Goal: Task Accomplishment & Management: Use online tool/utility

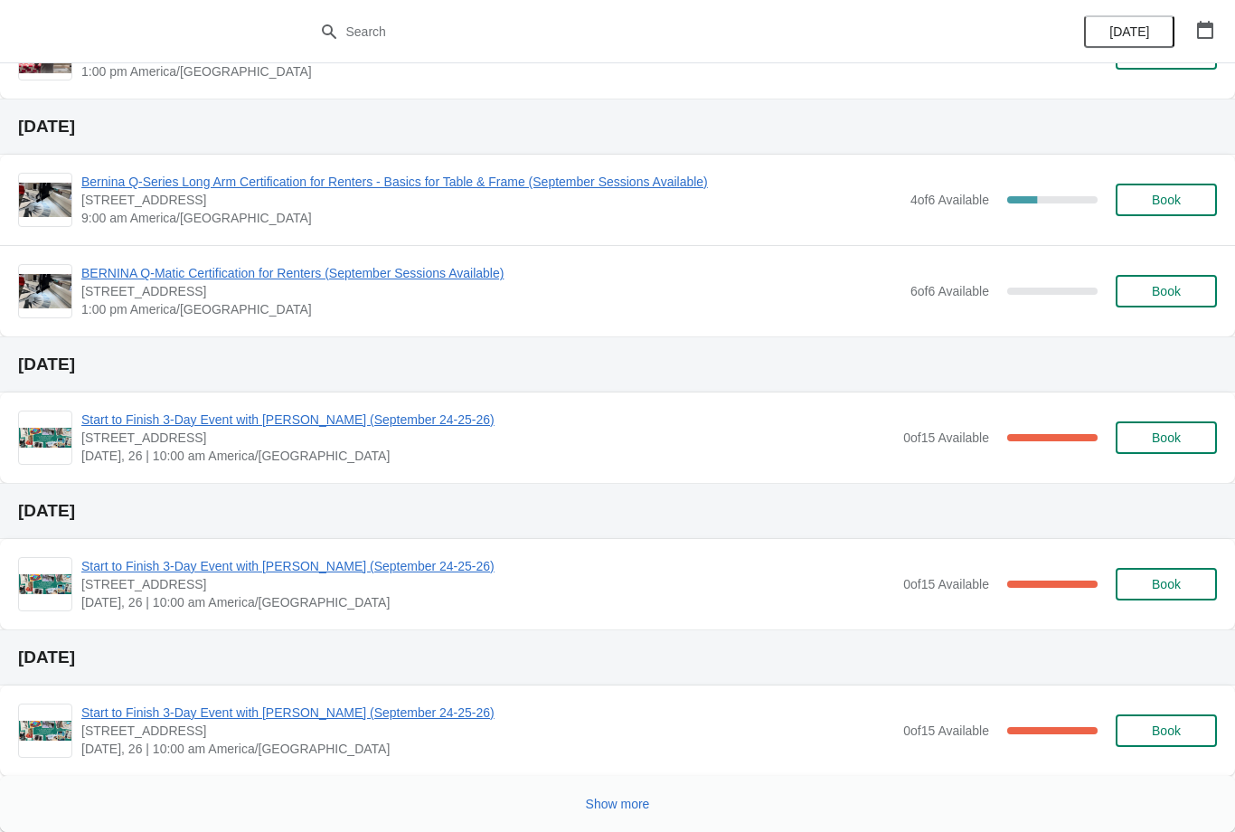
scroll to position [545, 0]
click at [616, 814] on button "Show more" at bounding box center [617, 803] width 79 height 33
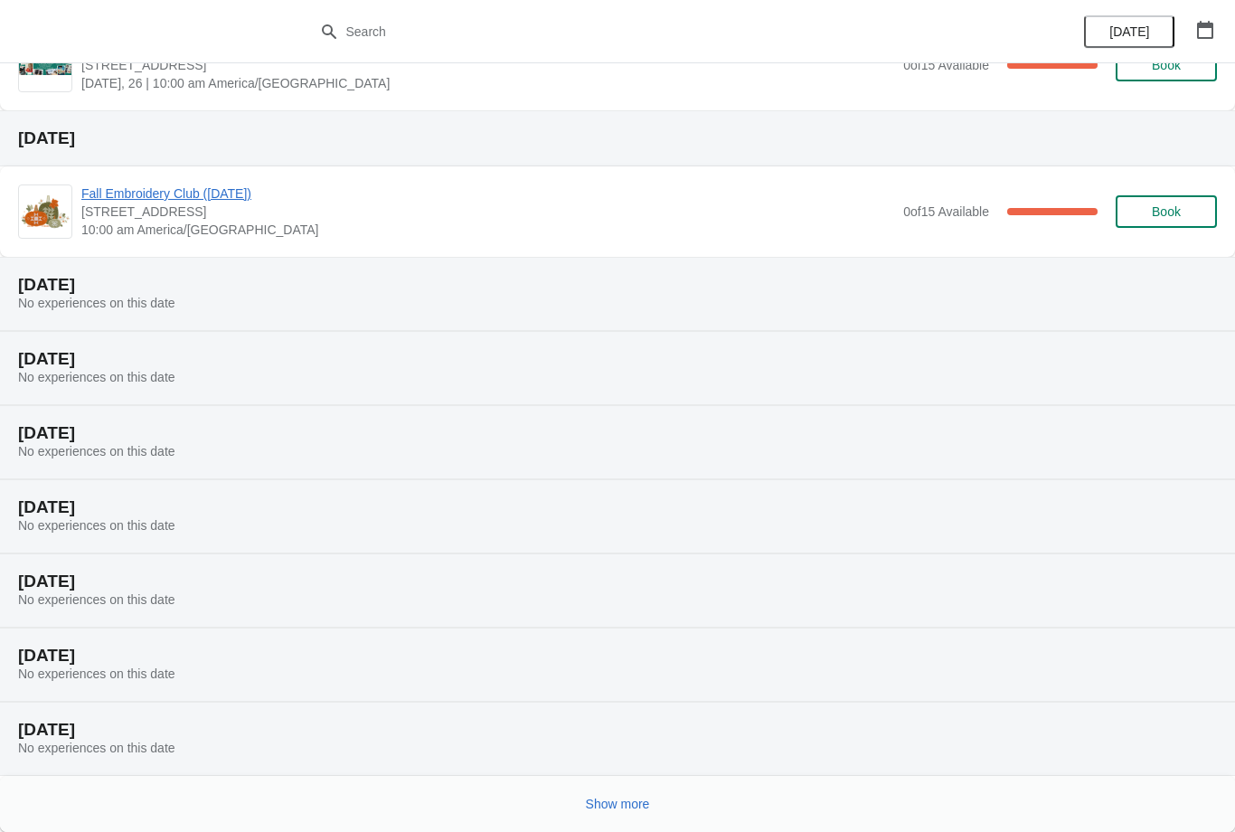
scroll to position [1210, 0]
click at [629, 796] on span "Show more" at bounding box center [618, 803] width 64 height 14
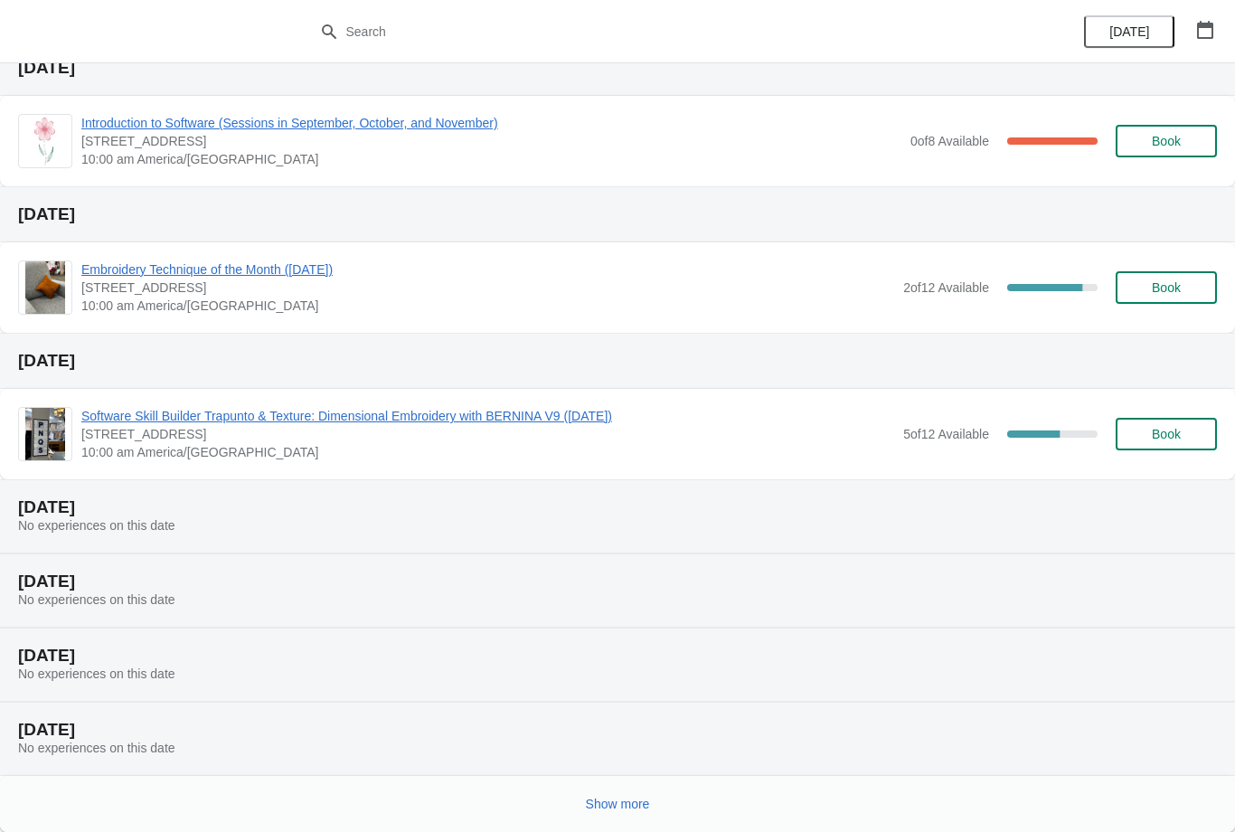
scroll to position [2020, 0]
click at [618, 801] on span "Show more" at bounding box center [618, 803] width 64 height 14
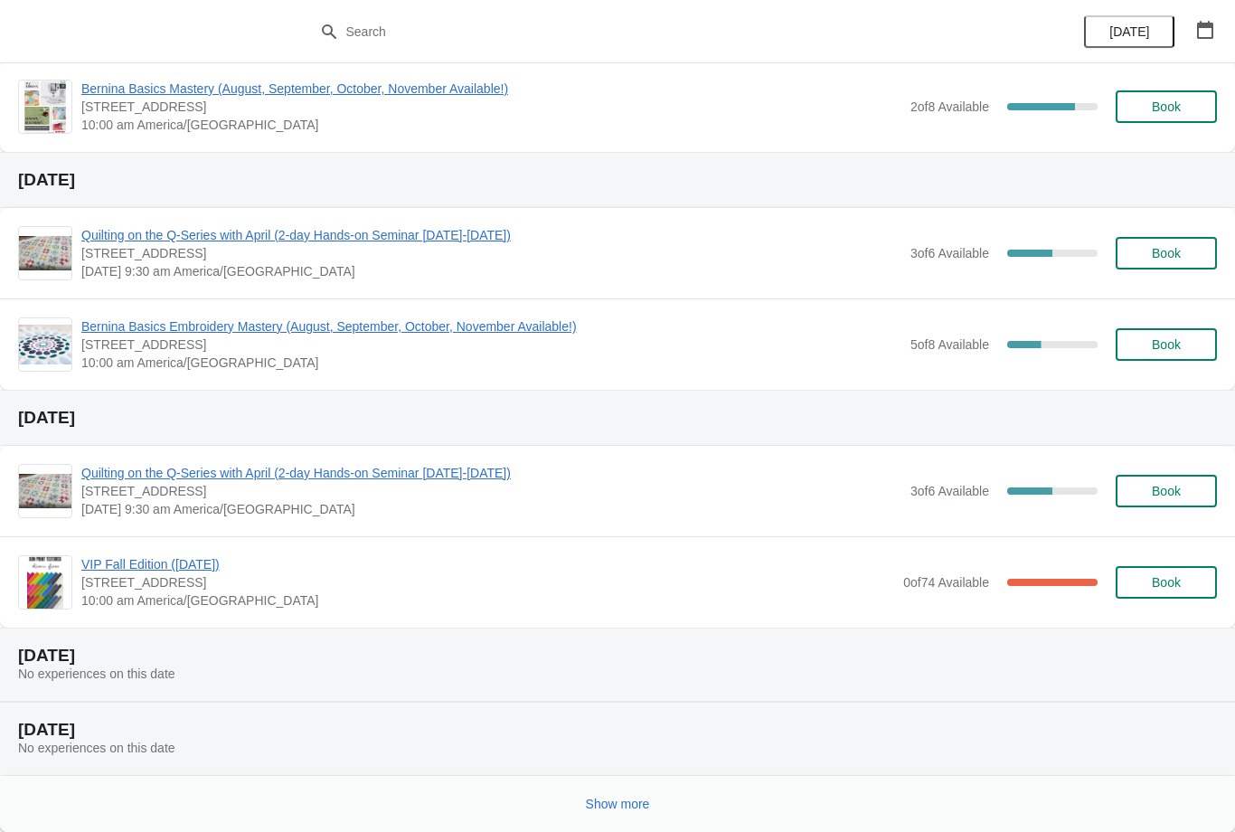
scroll to position [3230, 0]
click at [627, 810] on span "Show more" at bounding box center [618, 803] width 64 height 14
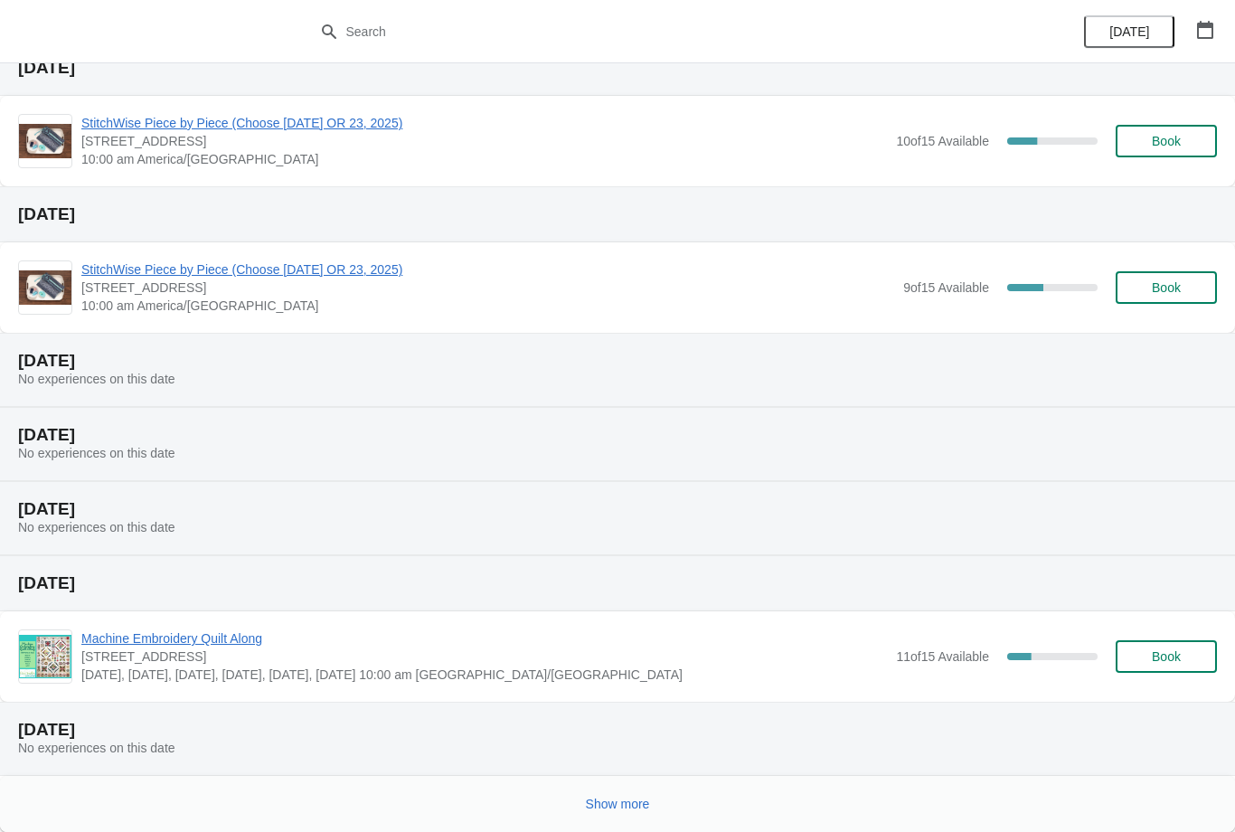
scroll to position [4040, 0]
click at [620, 808] on span "Show more" at bounding box center [618, 803] width 64 height 14
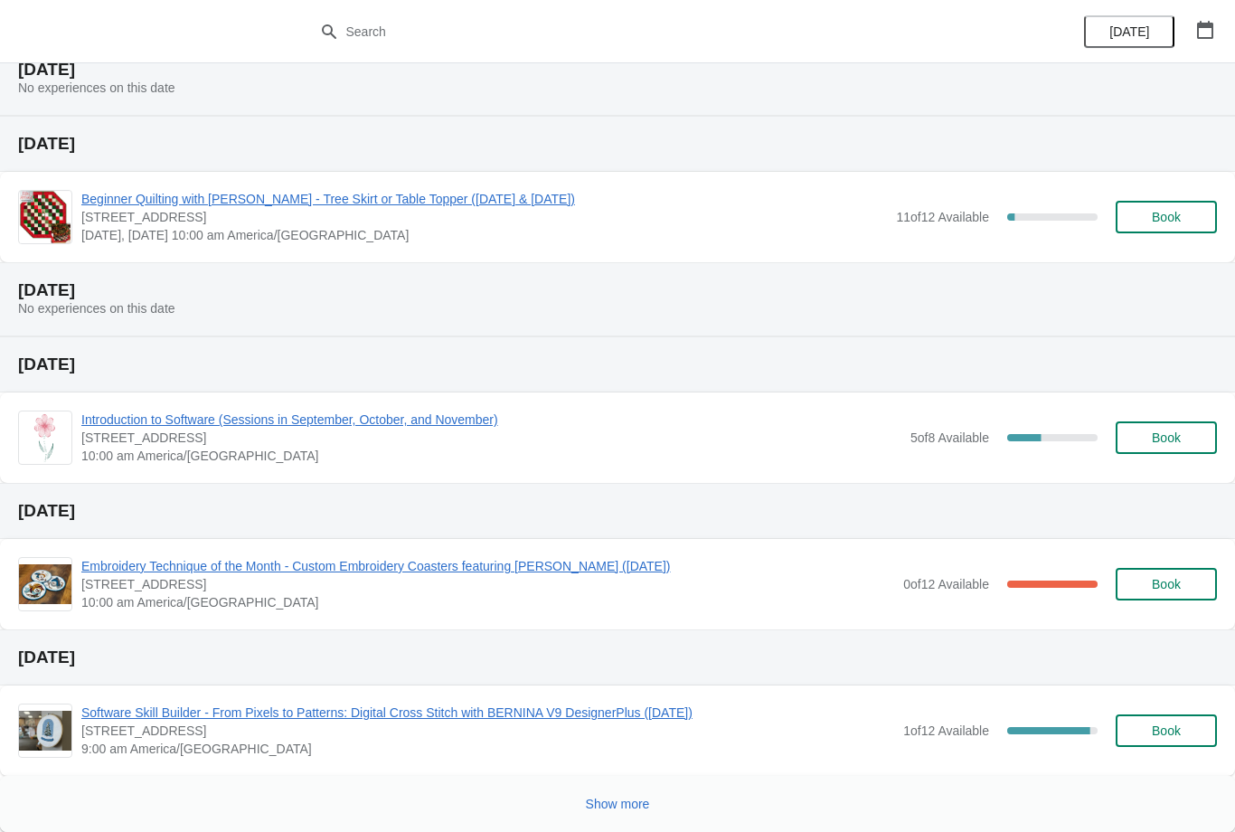
scroll to position [4994, 0]
click at [634, 800] on span "Show more" at bounding box center [618, 803] width 64 height 14
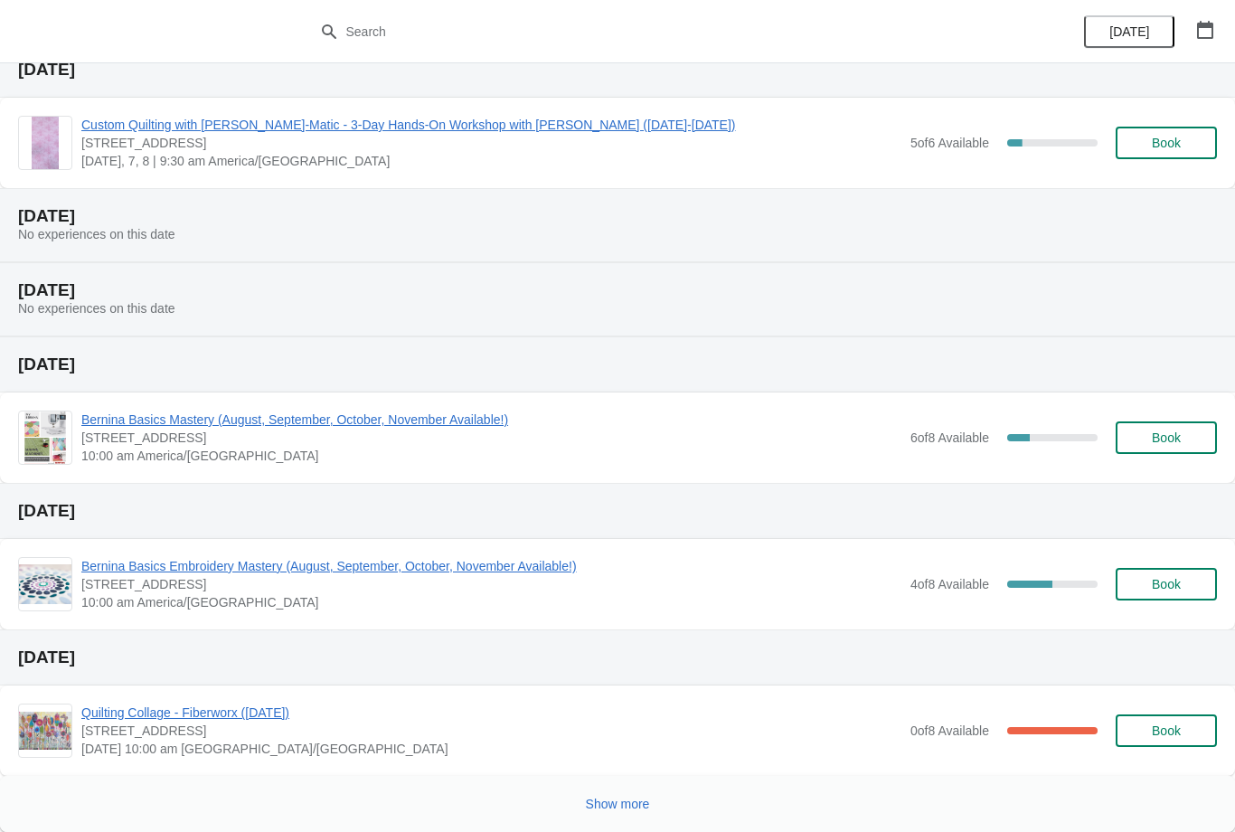
scroll to position [6021, 0]
click at [632, 782] on div "Show more" at bounding box center [610, 796] width 1213 height 34
click at [633, 796] on span "Show more" at bounding box center [618, 803] width 64 height 14
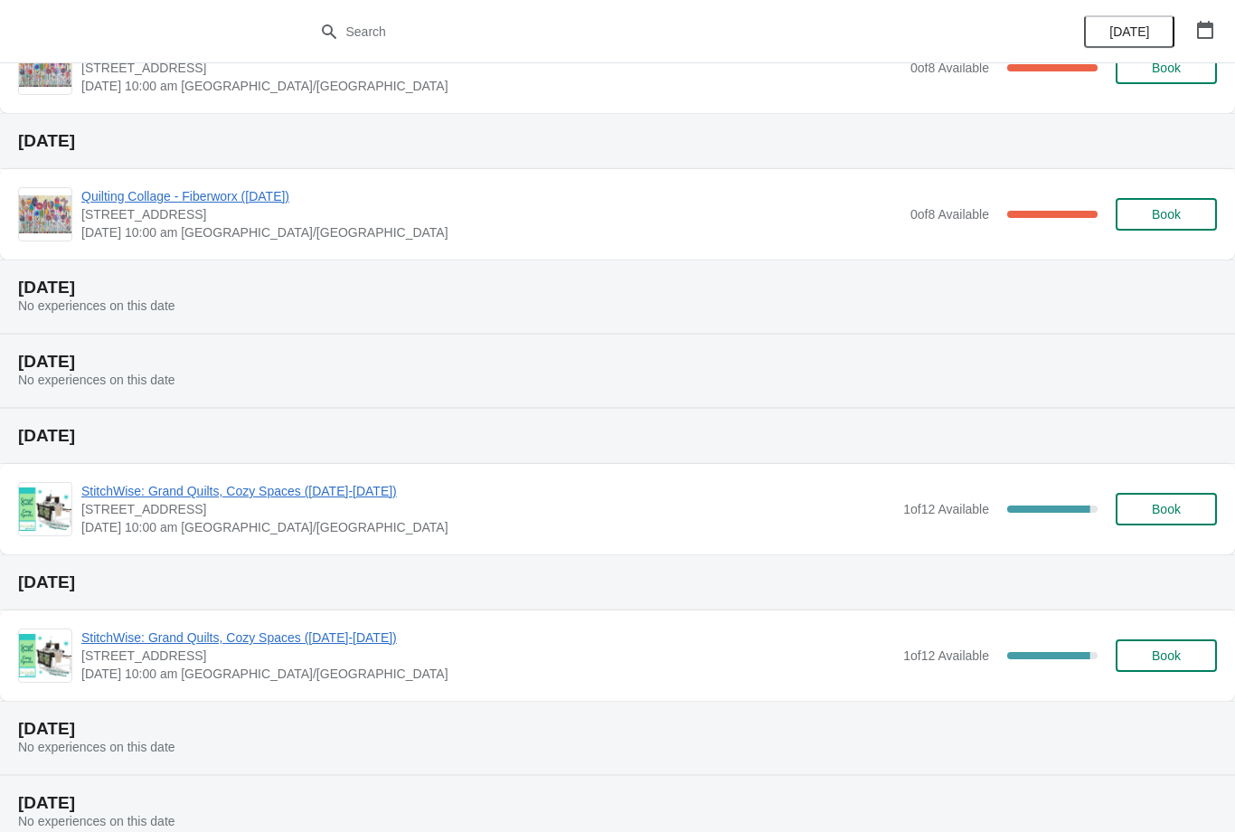
scroll to position [6685, 0]
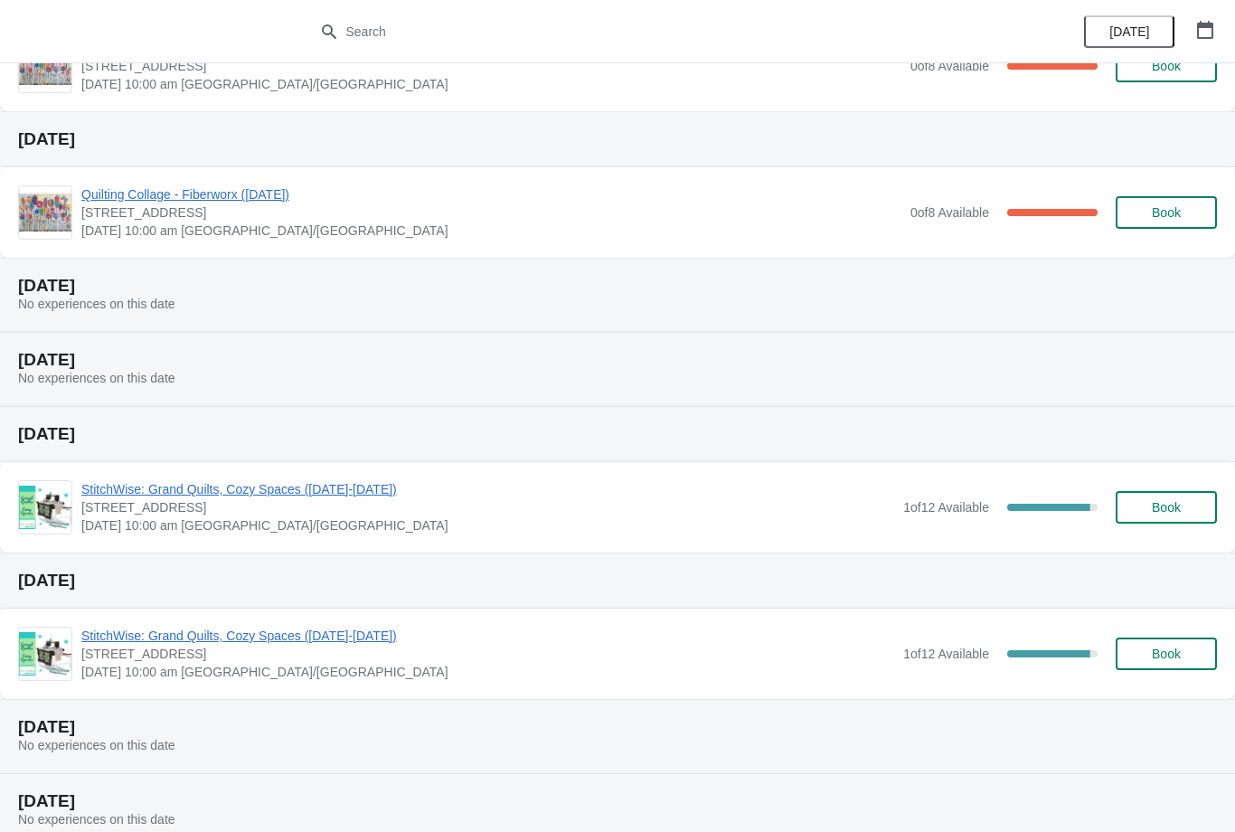
click at [1180, 510] on span "Book" at bounding box center [1166, 507] width 29 height 14
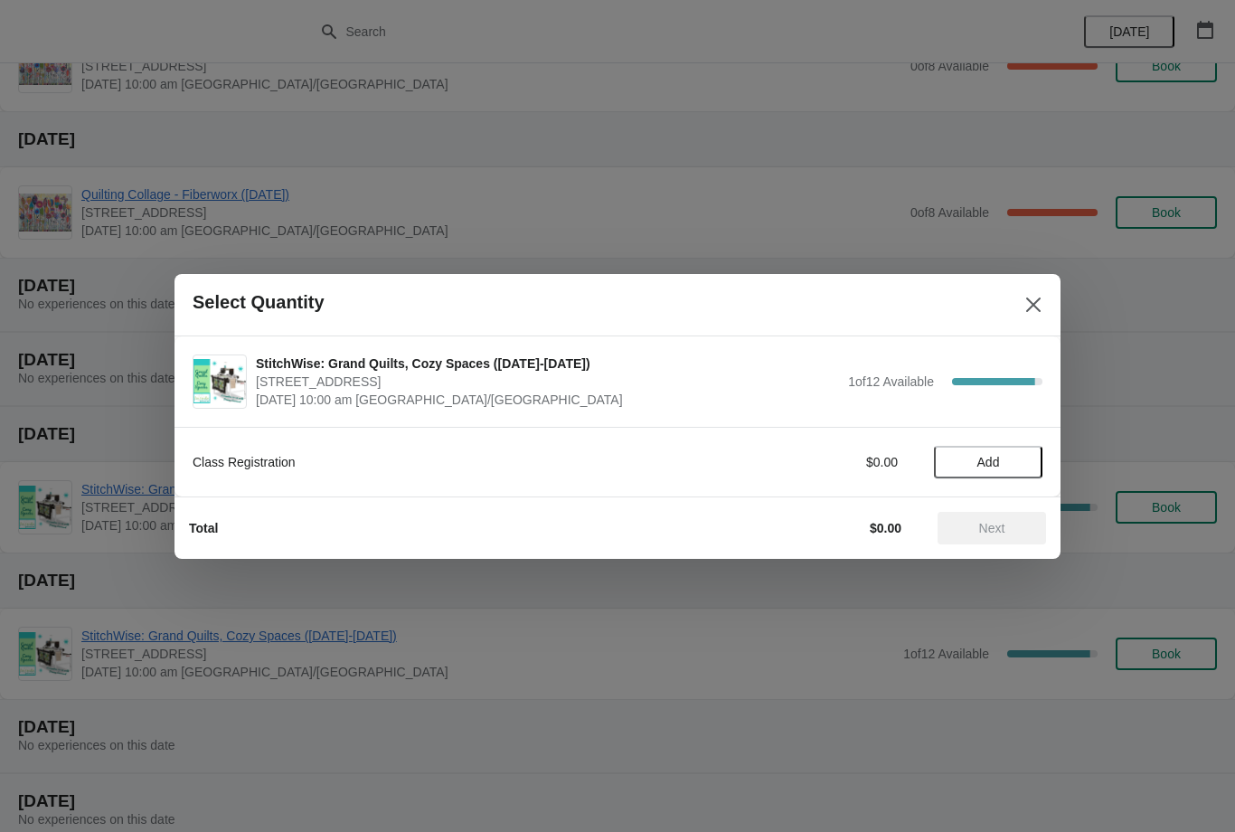
click at [1020, 315] on button "Close" at bounding box center [1033, 304] width 33 height 33
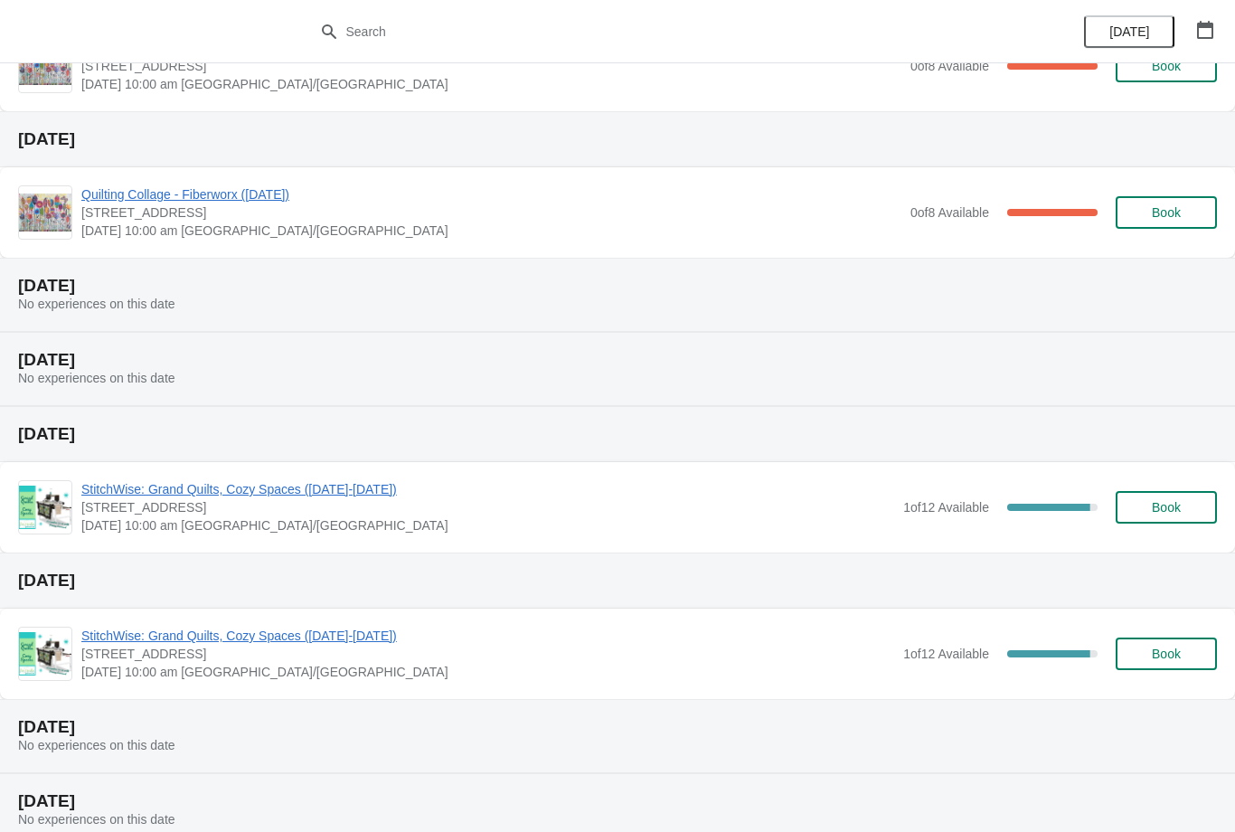
click at [281, 483] on span "StitchWise: Grand Quilts, Cozy Spaces ([DATE]-[DATE])" at bounding box center [487, 489] width 813 height 18
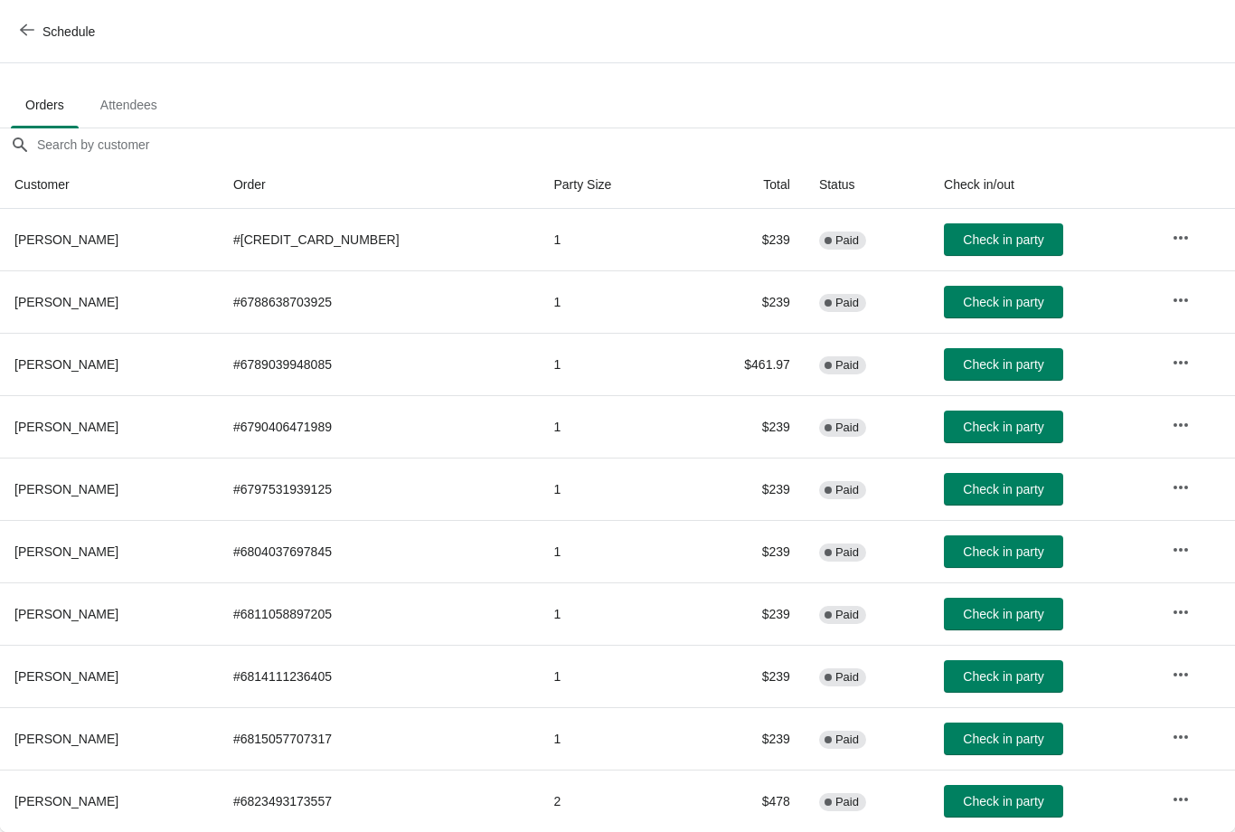
scroll to position [91, 0]
click at [1185, 790] on icon "button" at bounding box center [1180, 799] width 18 height 18
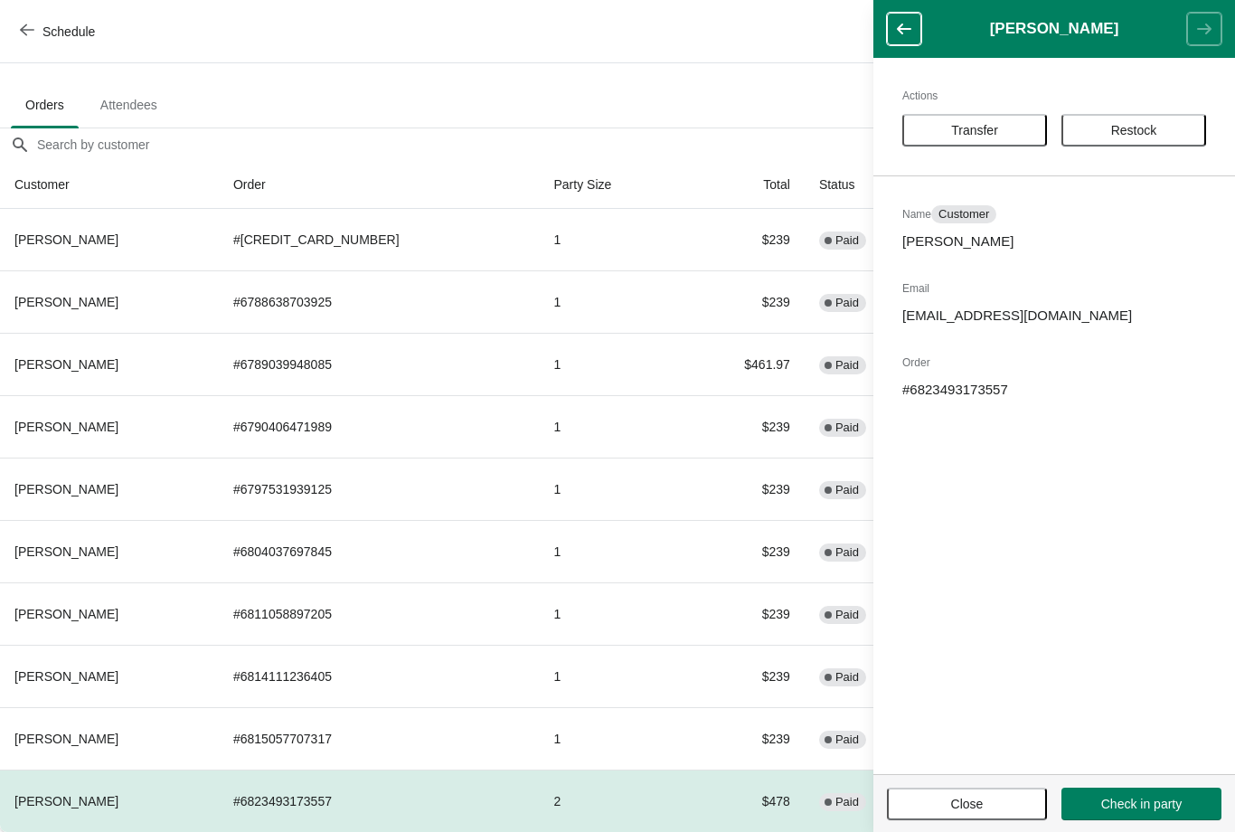
click at [442, 44] on div "Schedule" at bounding box center [617, 31] width 1235 height 63
click at [901, 26] on icon "button" at bounding box center [904, 29] width 14 height 11
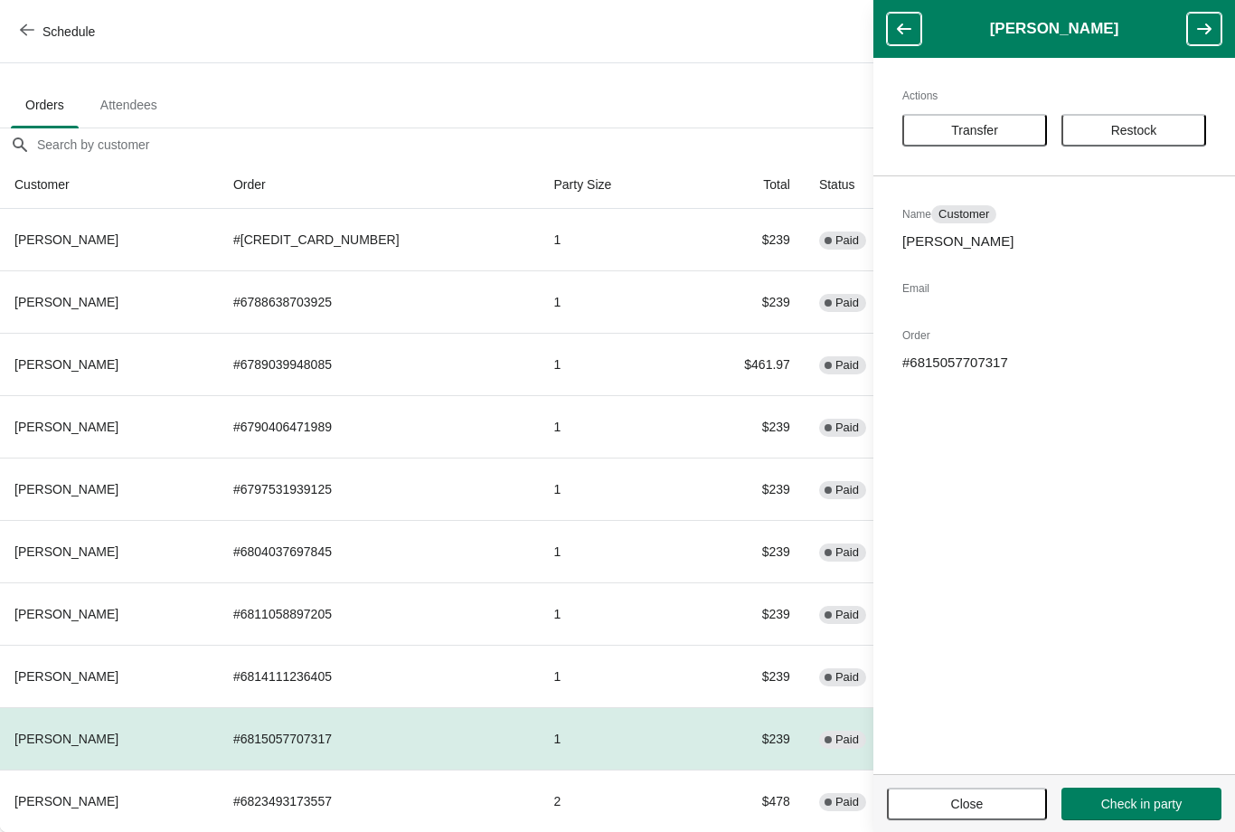
click at [995, 798] on span "Close" at bounding box center [966, 803] width 127 height 14
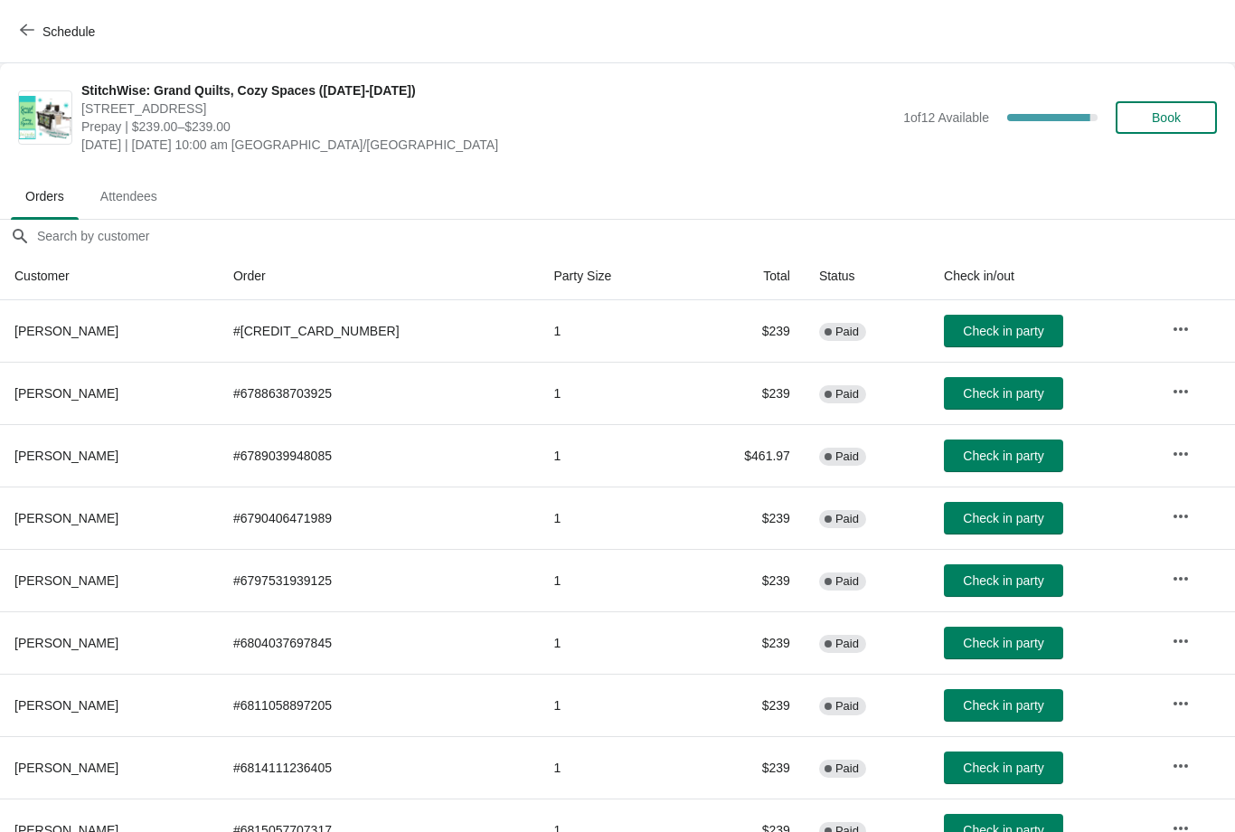
scroll to position [0, 0]
click at [33, 2] on div "Schedule" at bounding box center [617, 31] width 1235 height 63
click at [14, 46] on button "Schedule" at bounding box center [59, 31] width 100 height 33
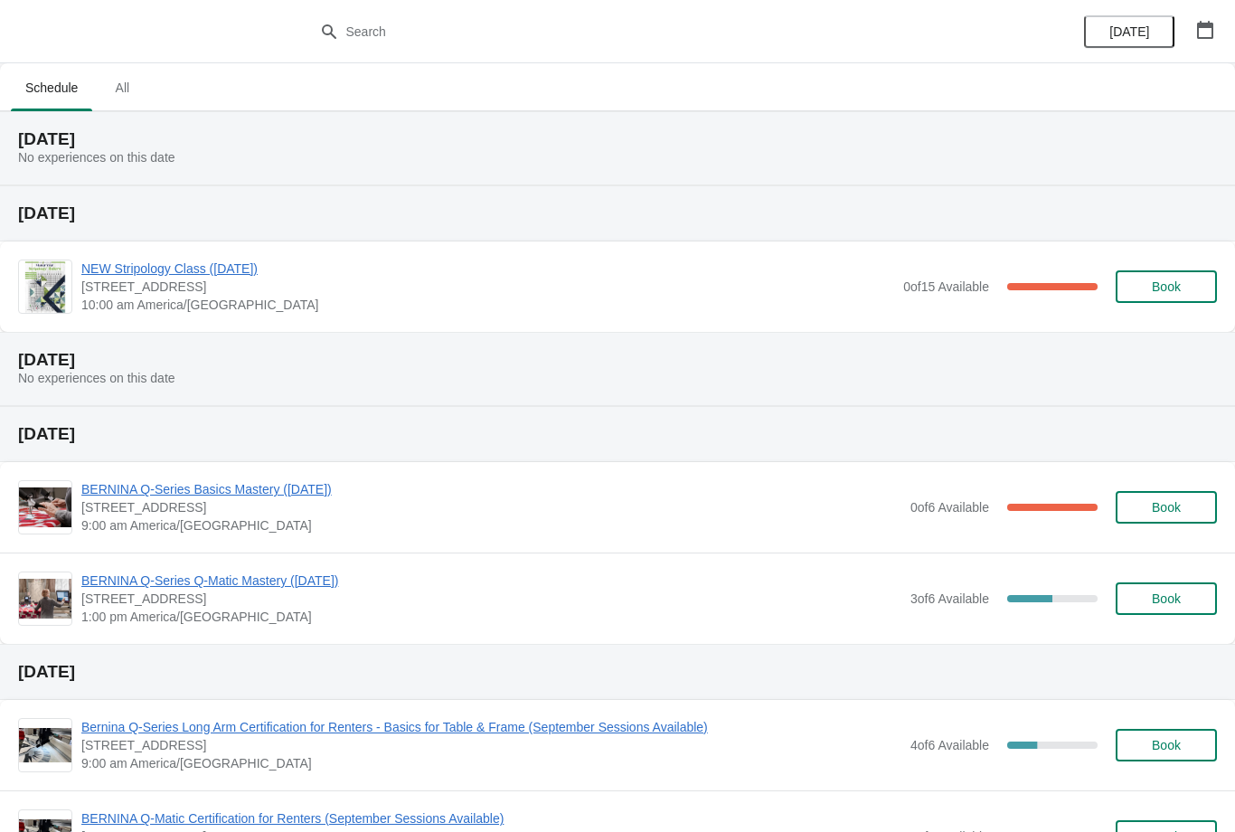
click at [456, 9] on div at bounding box center [617, 31] width 1235 height 63
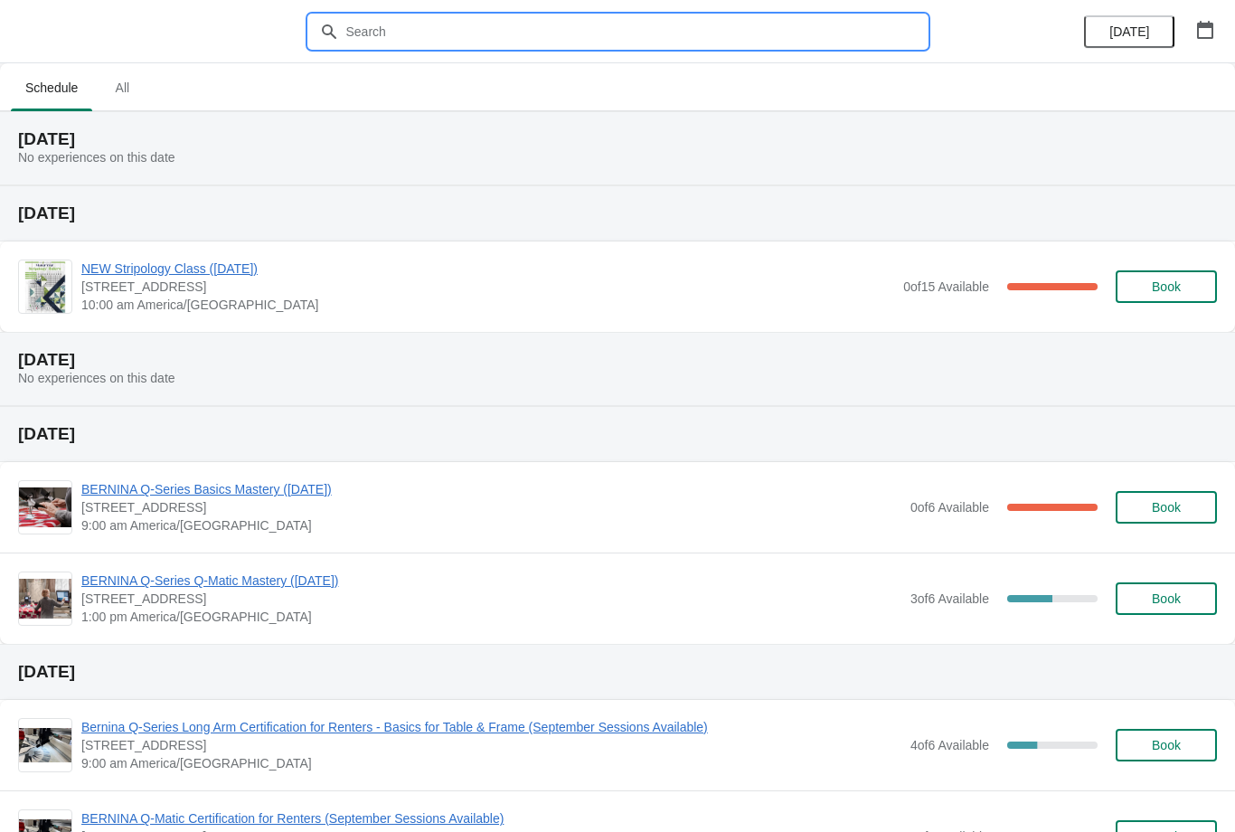
click at [513, 24] on input "text" at bounding box center [635, 31] width 581 height 33
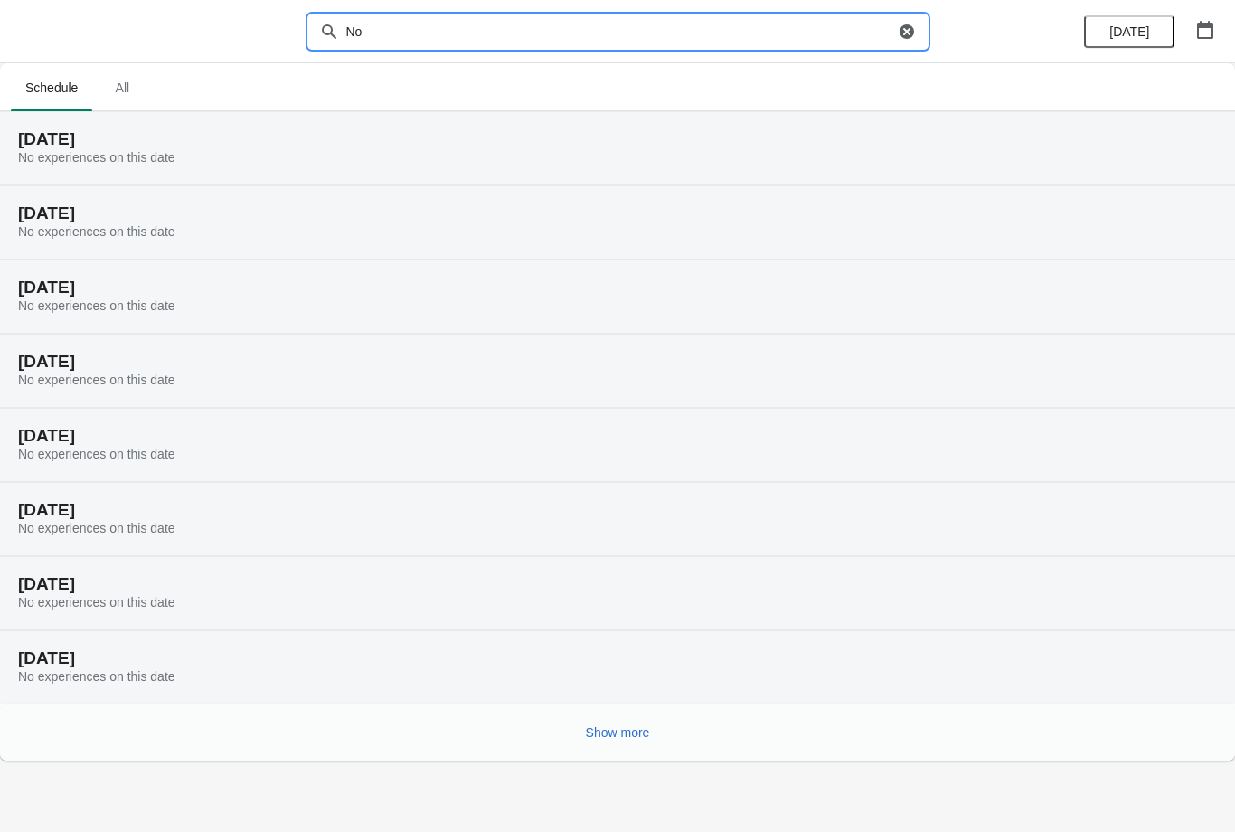
type input "N"
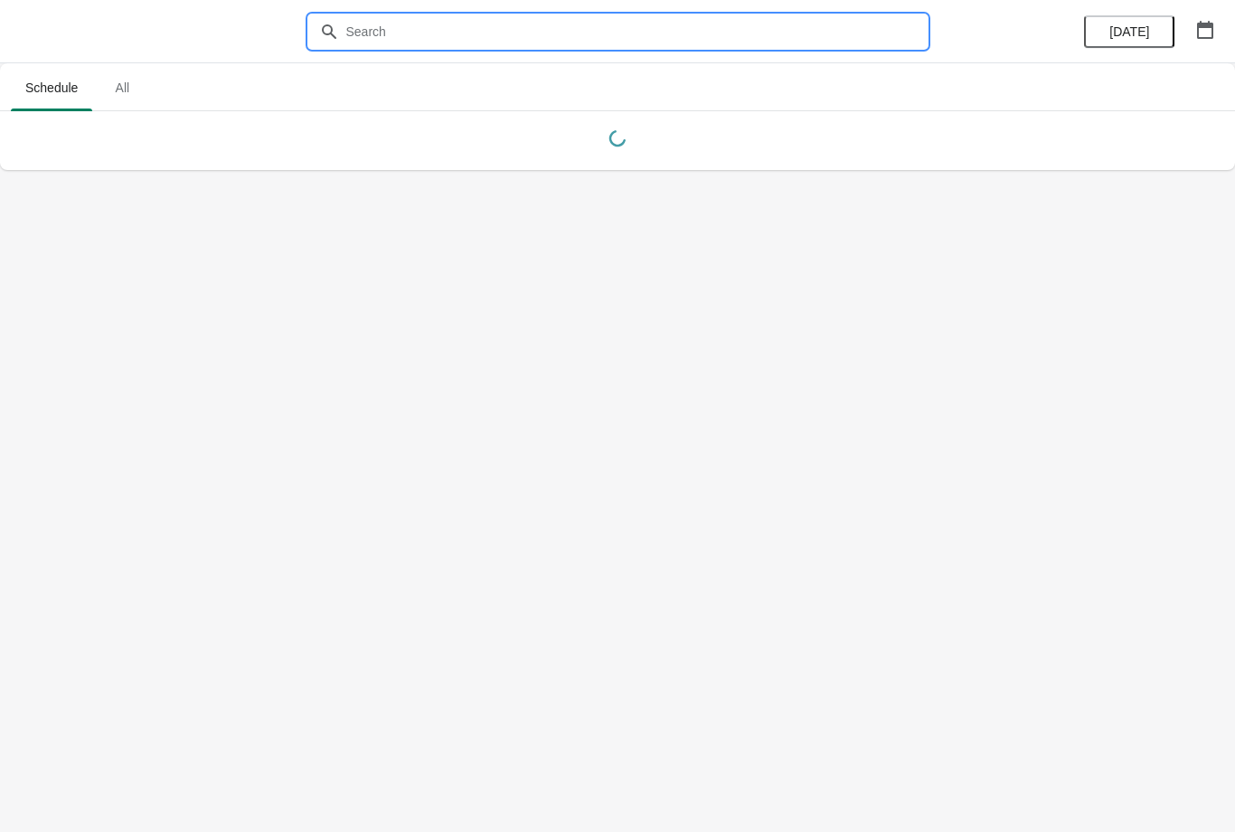
click at [856, 335] on body "Schedule All Schedule All [DATE]" at bounding box center [617, 416] width 1235 height 832
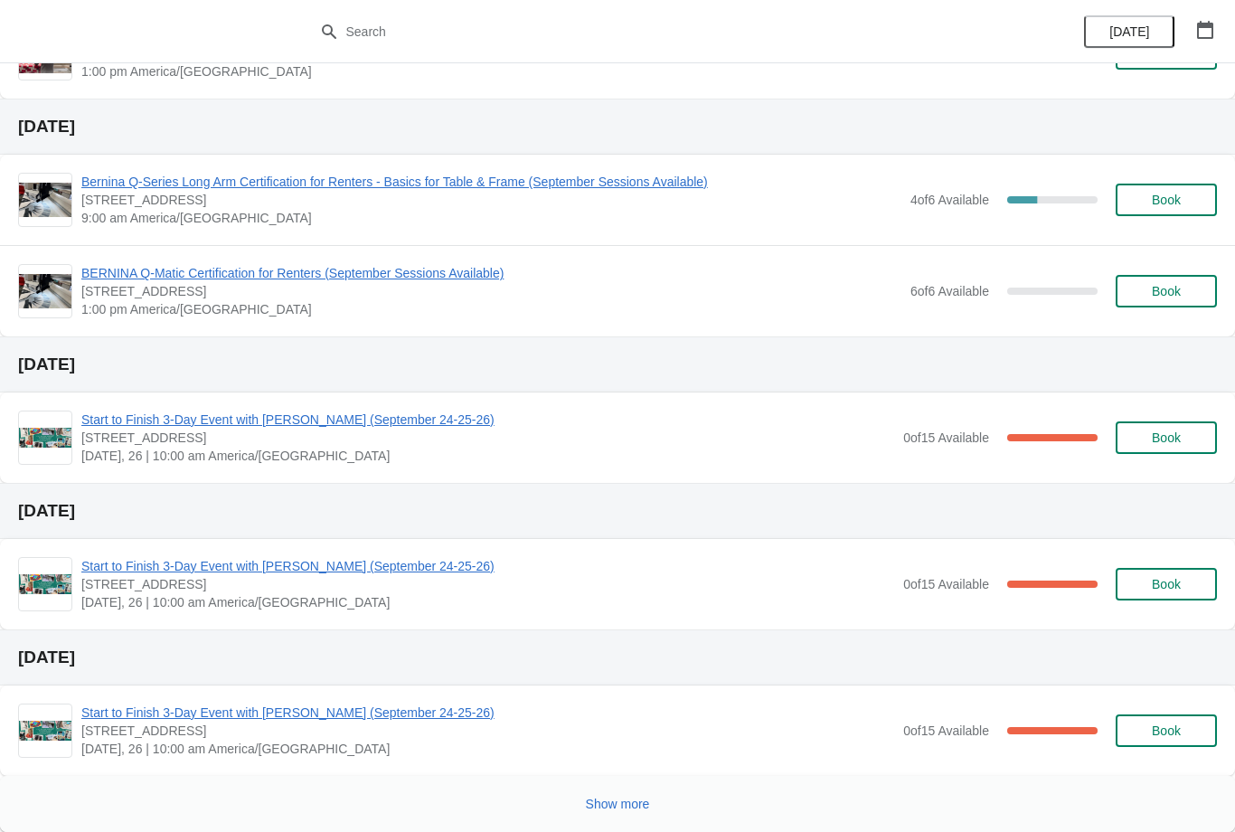
scroll to position [545, 0]
click at [632, 804] on span "Show more" at bounding box center [618, 803] width 64 height 14
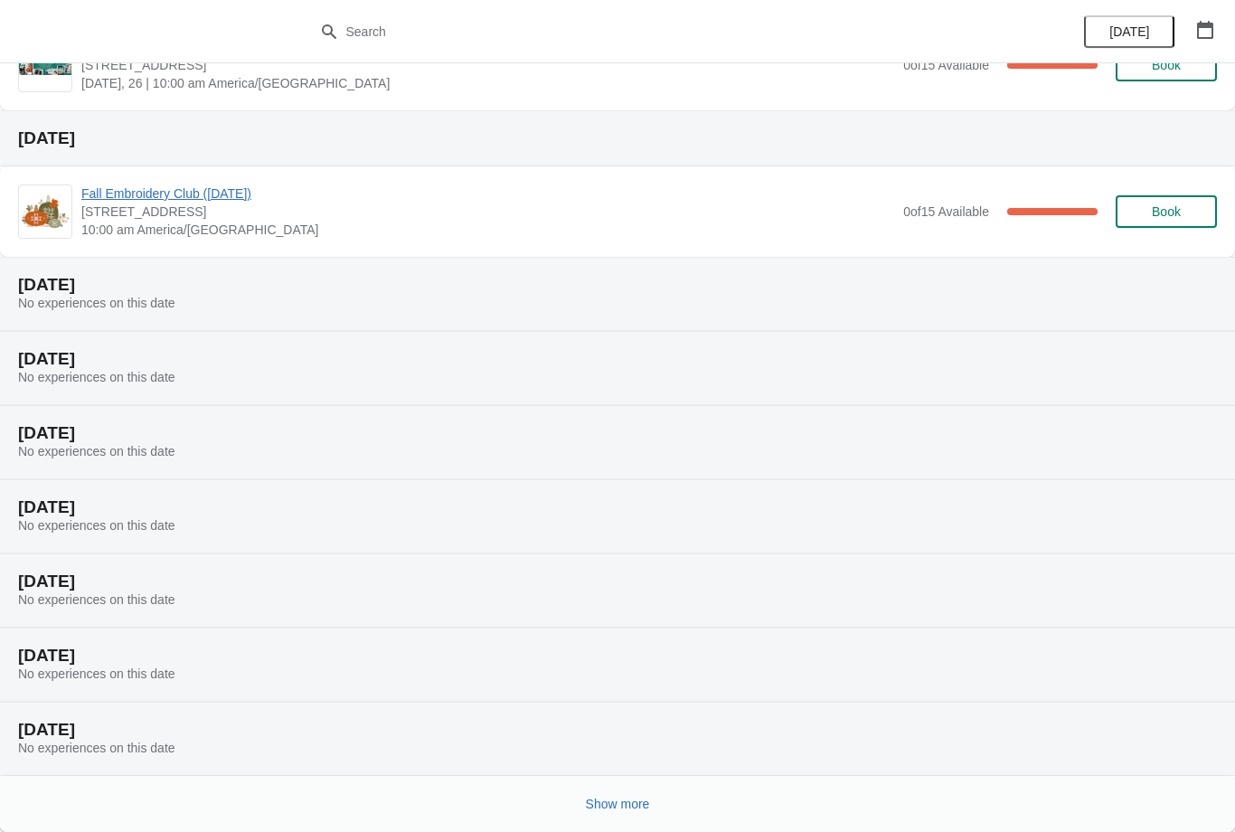
click at [635, 795] on button "Show more" at bounding box center [617, 803] width 79 height 33
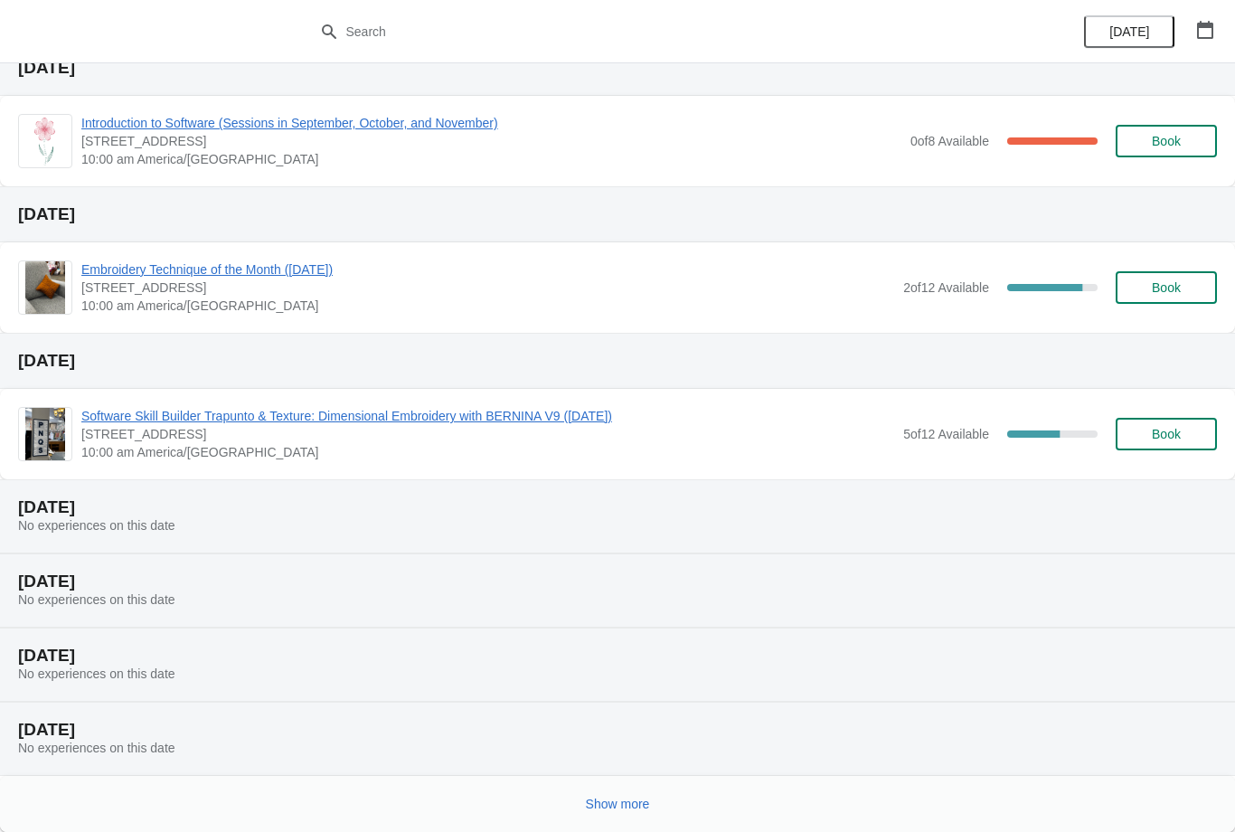
scroll to position [2020, 0]
click at [627, 787] on button "Show more" at bounding box center [617, 803] width 79 height 33
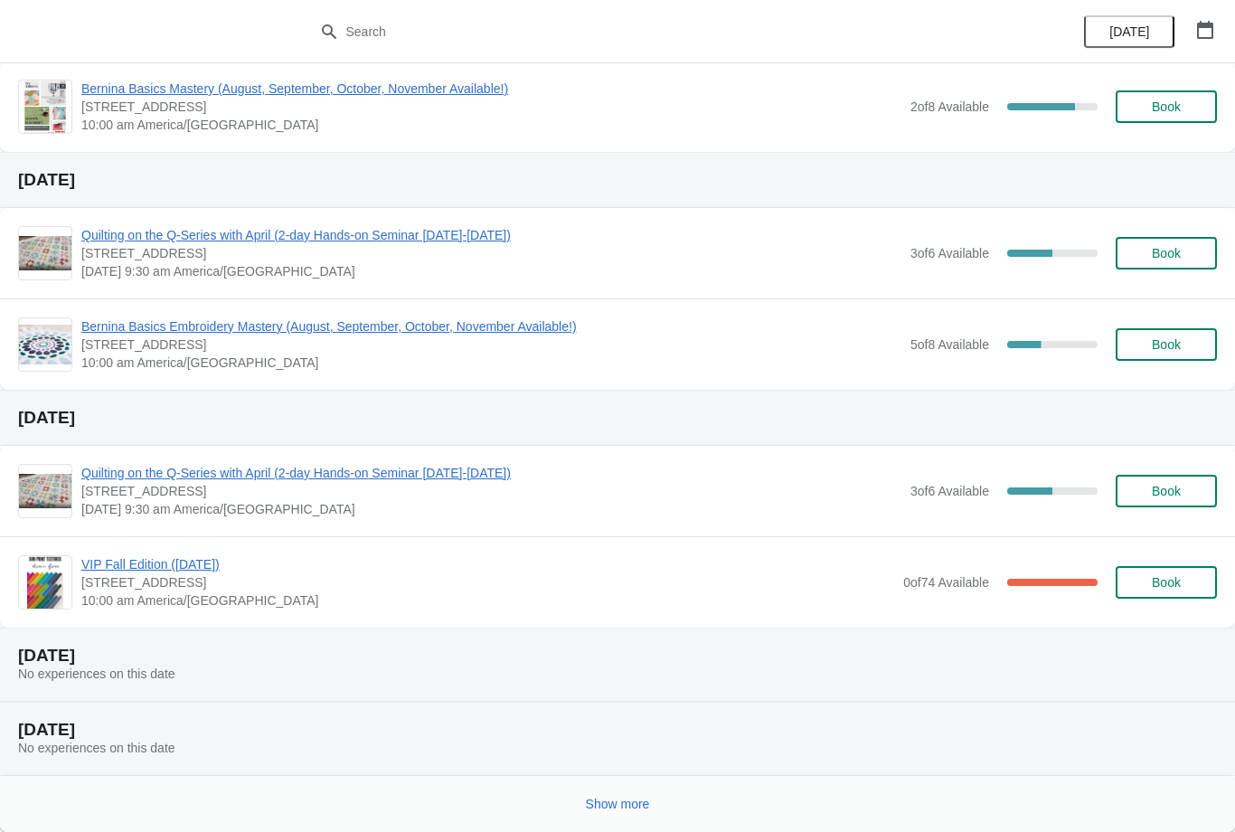
click at [632, 792] on button "Show more" at bounding box center [617, 803] width 79 height 33
click at [632, 808] on div at bounding box center [610, 797] width 1213 height 37
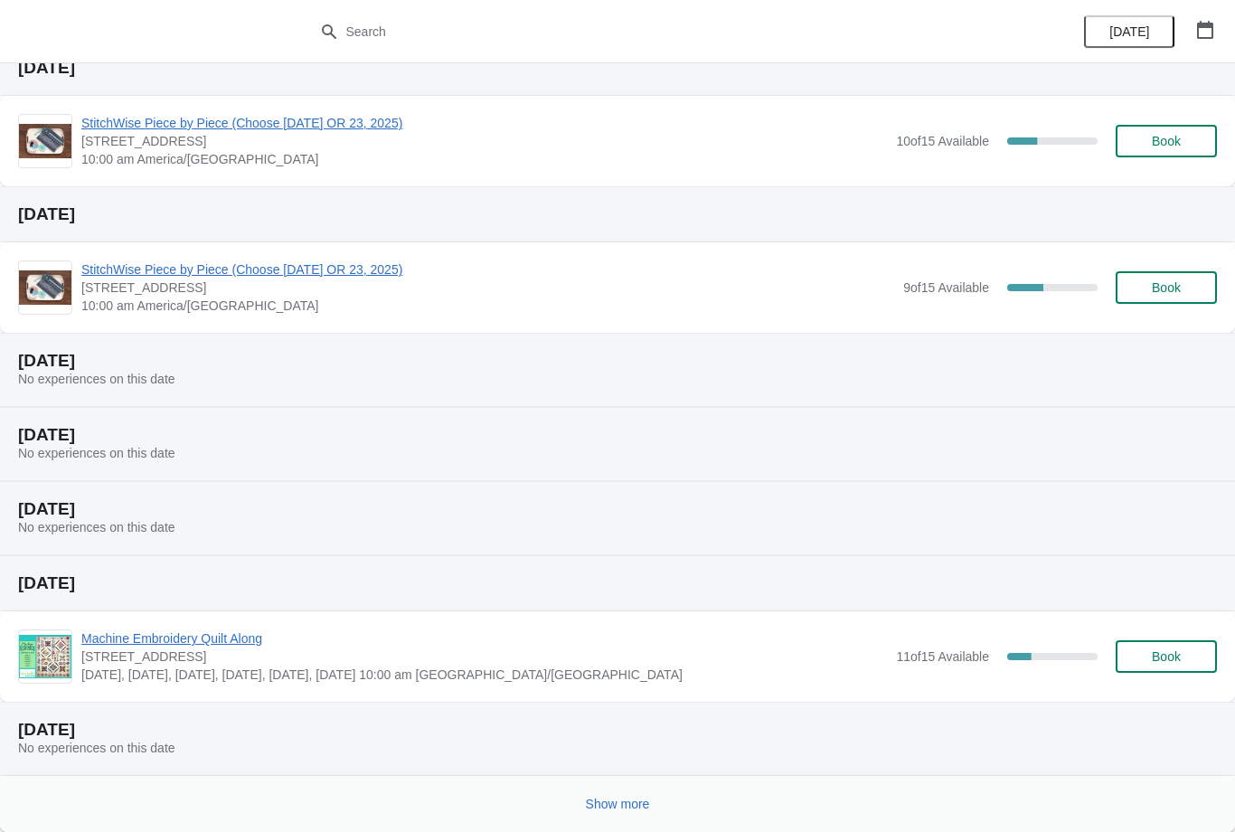
scroll to position [4040, 0]
click at [630, 802] on span "Show more" at bounding box center [618, 803] width 64 height 14
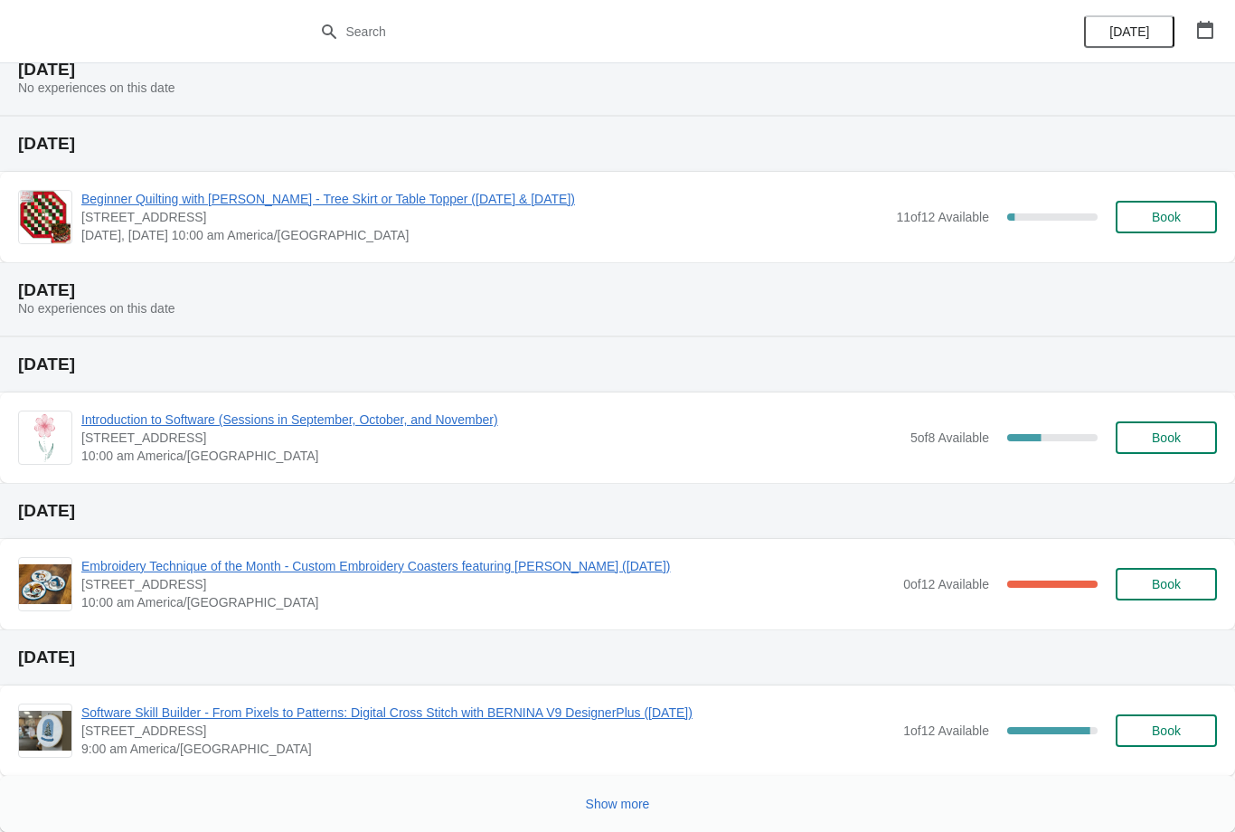
scroll to position [4994, 0]
click at [635, 807] on span "Show more" at bounding box center [618, 803] width 64 height 14
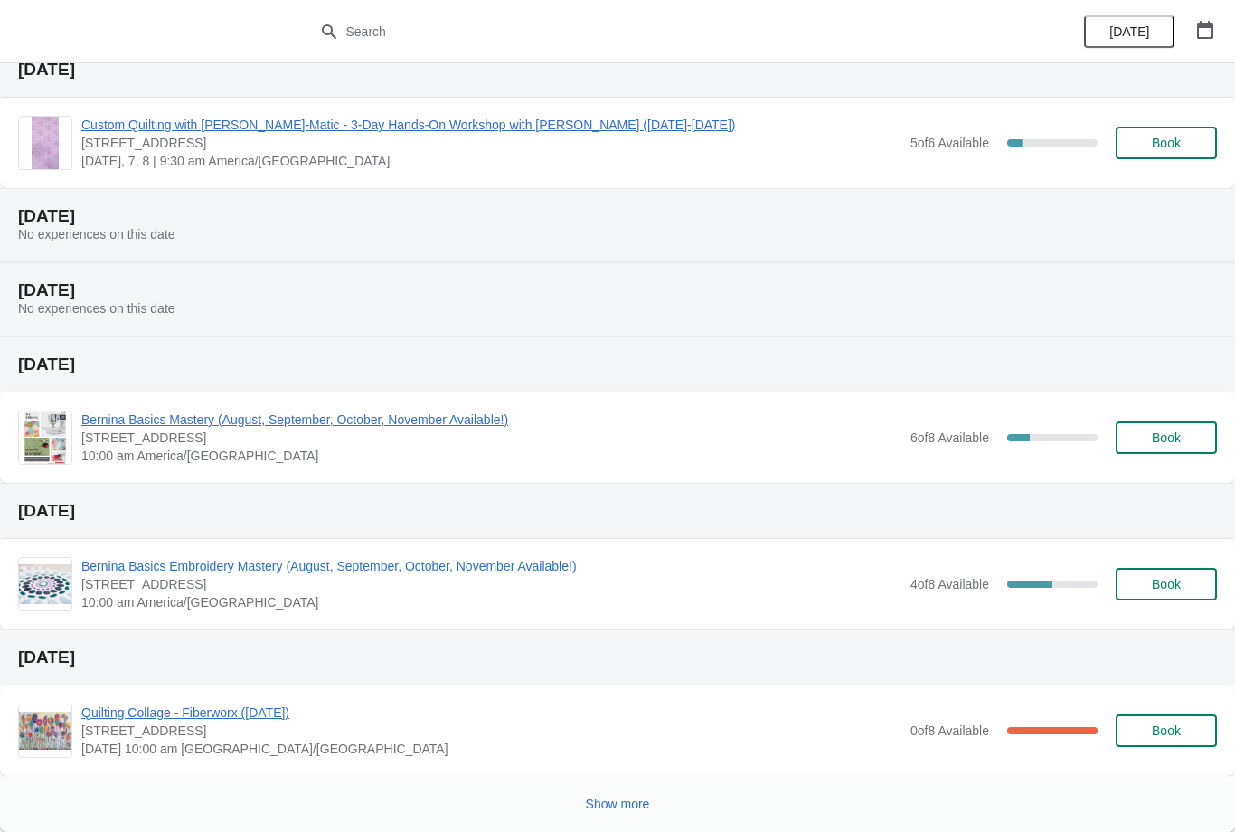
scroll to position [6021, 0]
click at [653, 797] on button "Show more" at bounding box center [617, 803] width 79 height 33
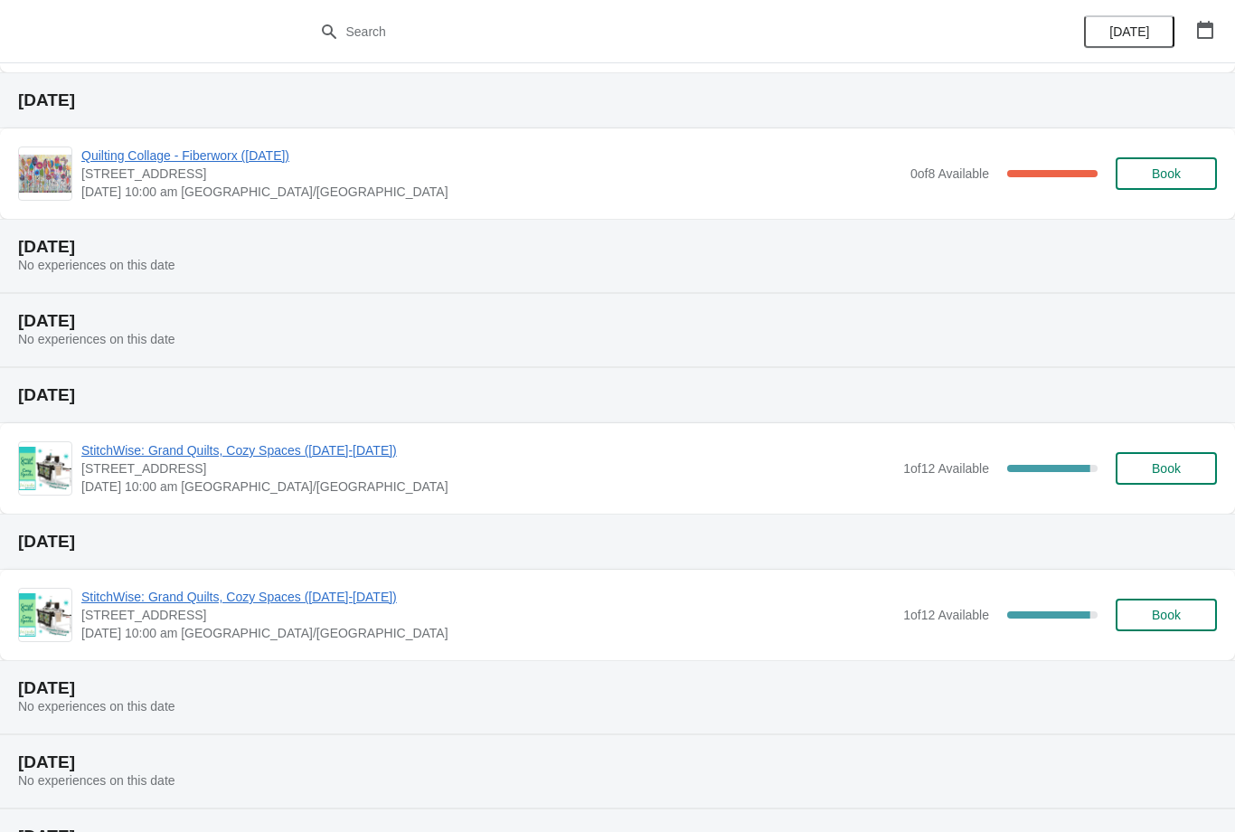
scroll to position [6763, 0]
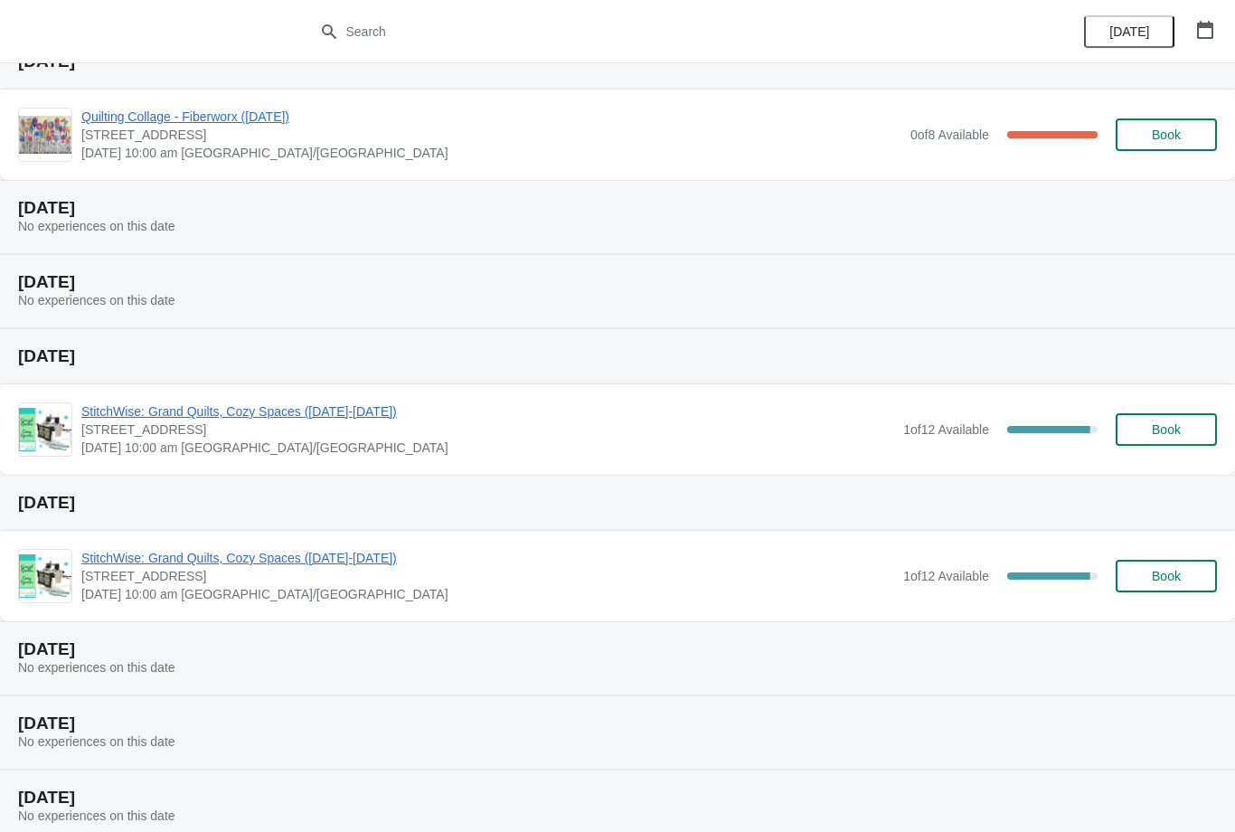
click at [429, 413] on span "StitchWise: Grand Quilts, Cozy Spaces ([DATE]-[DATE])" at bounding box center [487, 411] width 813 height 18
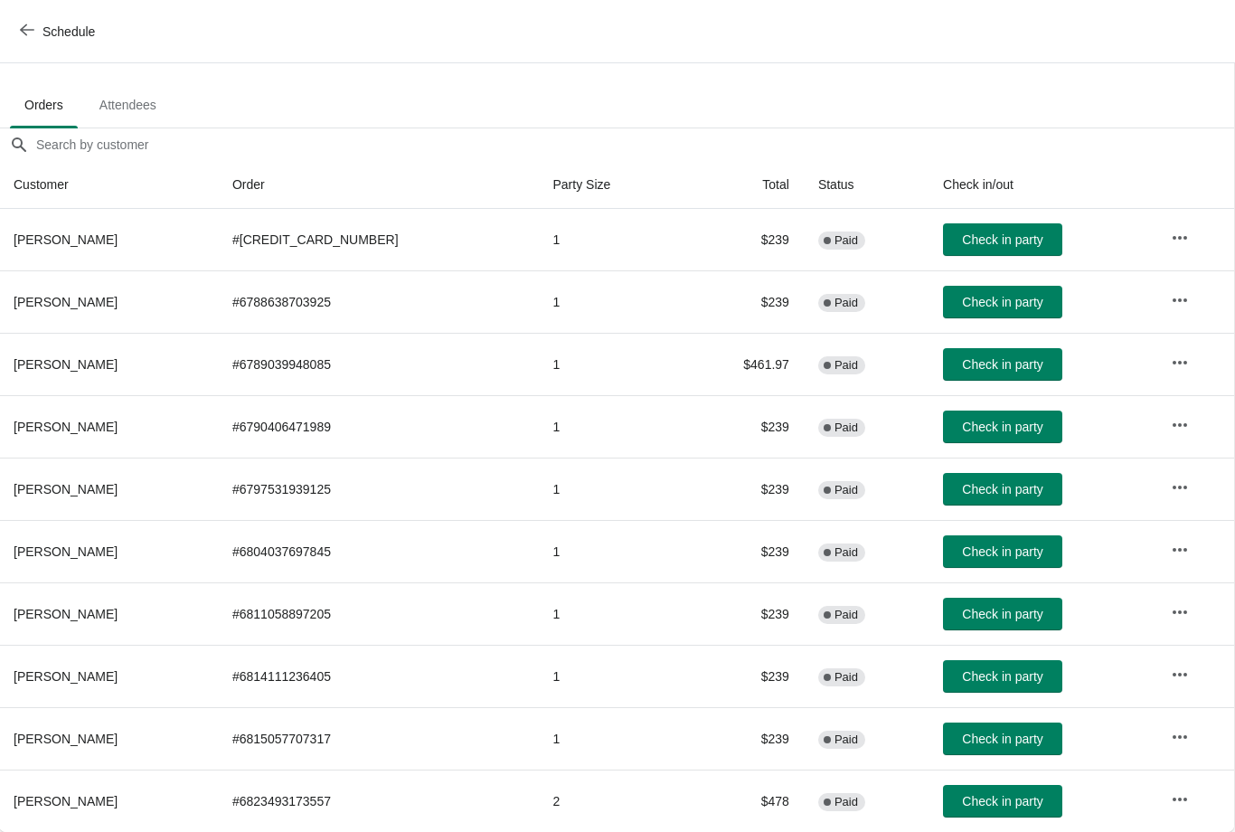
scroll to position [91, 1]
click at [14, 18] on button "Schedule" at bounding box center [59, 31] width 100 height 33
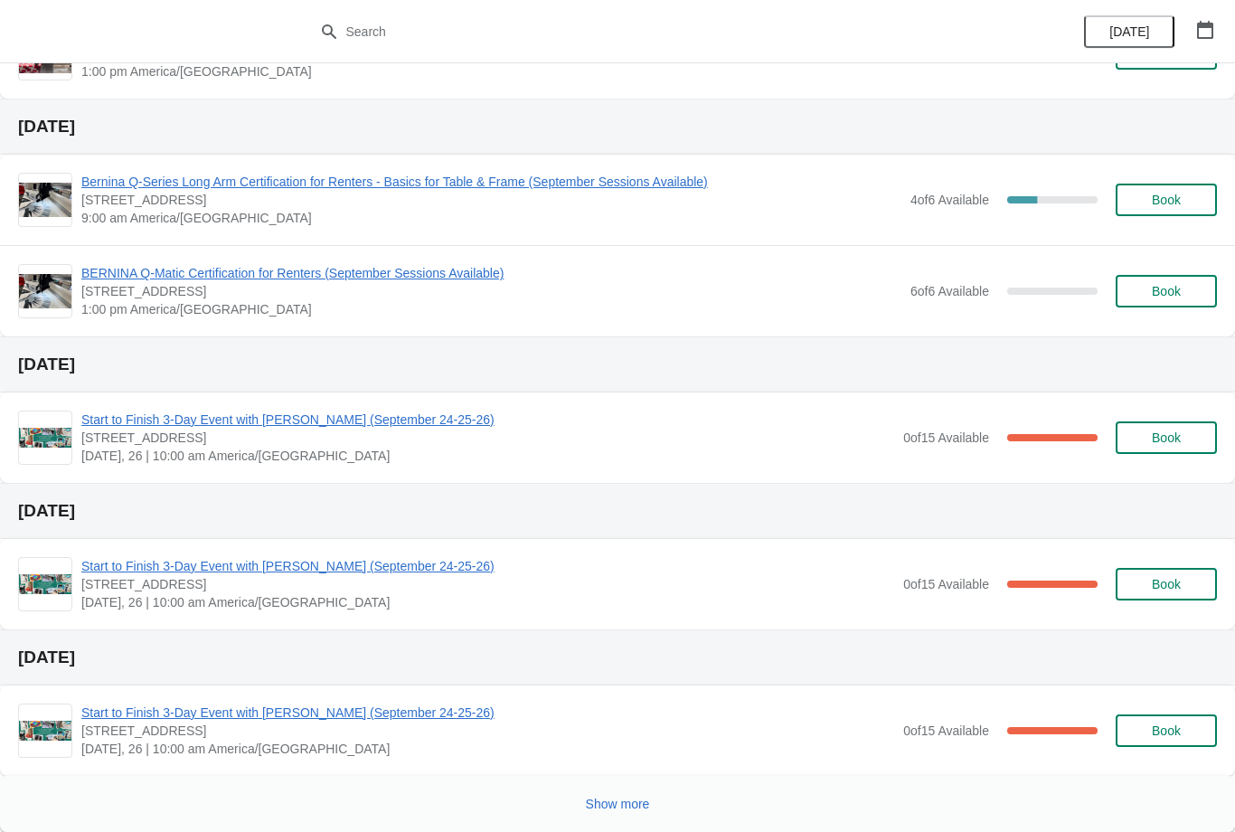
scroll to position [545, 0]
click at [631, 805] on span "Show more" at bounding box center [618, 803] width 64 height 14
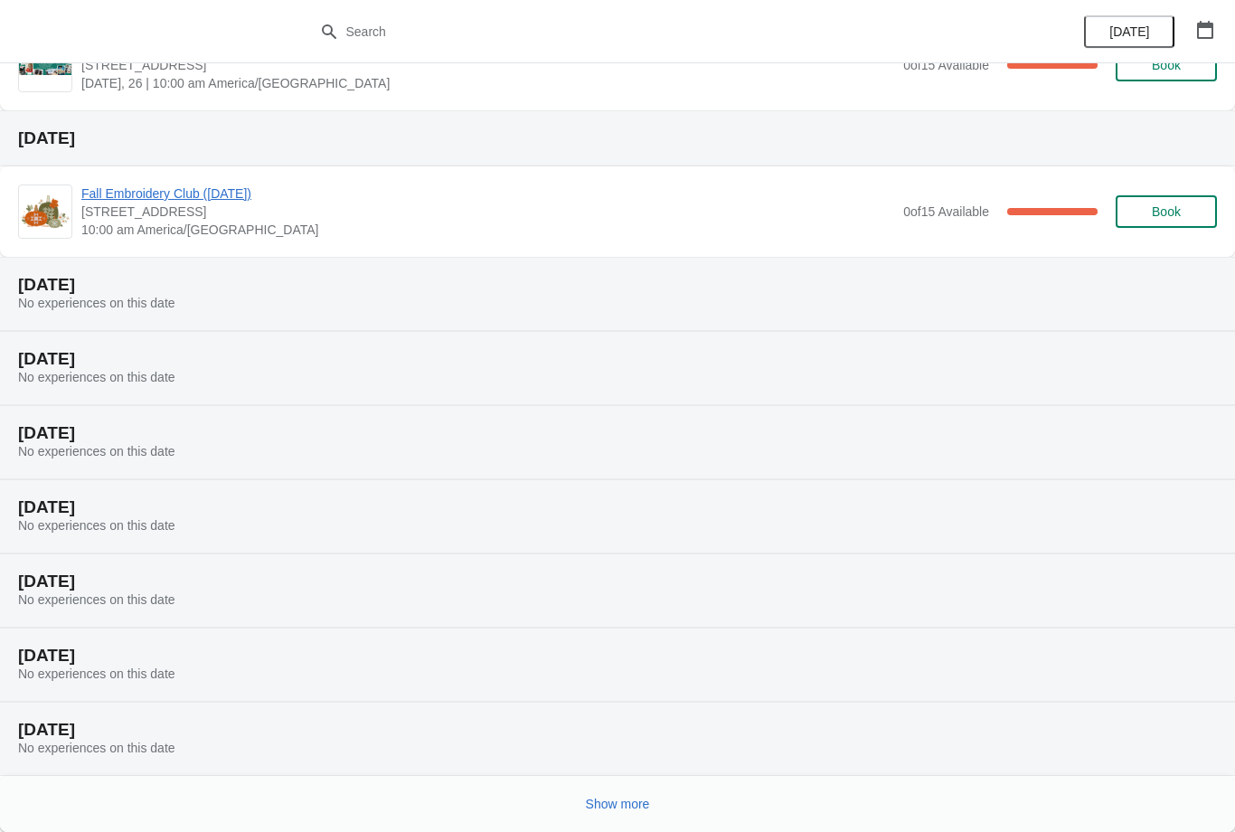
scroll to position [1210, 0]
click at [629, 795] on button "Show more" at bounding box center [617, 803] width 79 height 33
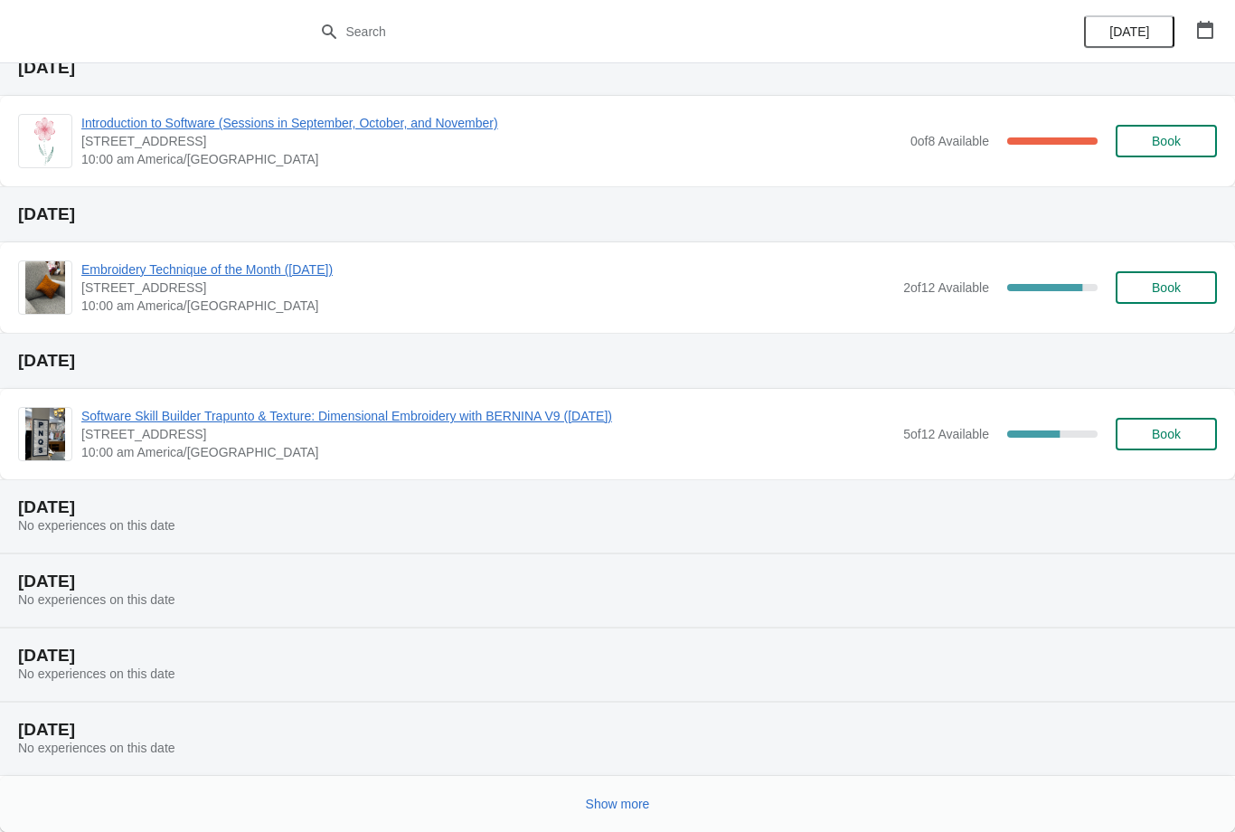
scroll to position [2020, 0]
click at [629, 799] on span "Show more" at bounding box center [618, 803] width 64 height 14
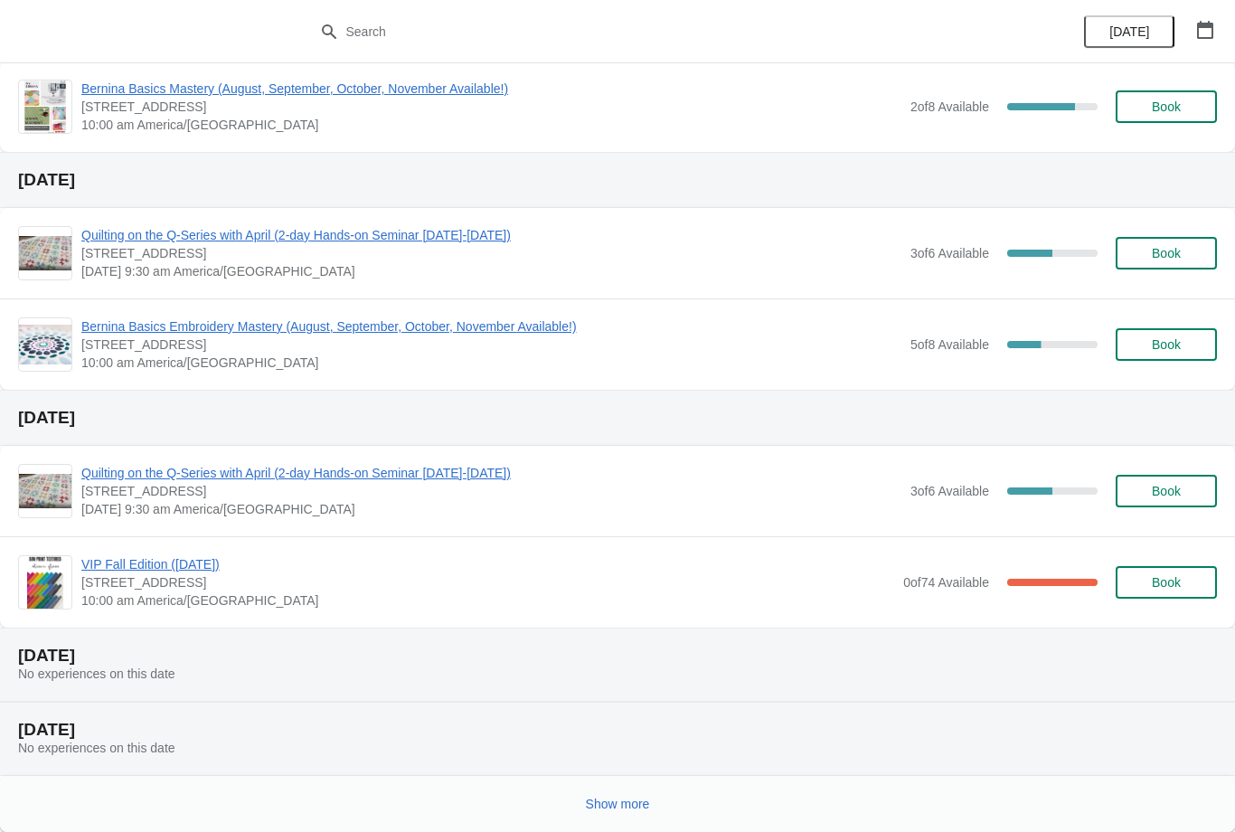
scroll to position [3230, 0]
click at [635, 797] on span "Show more" at bounding box center [618, 803] width 64 height 14
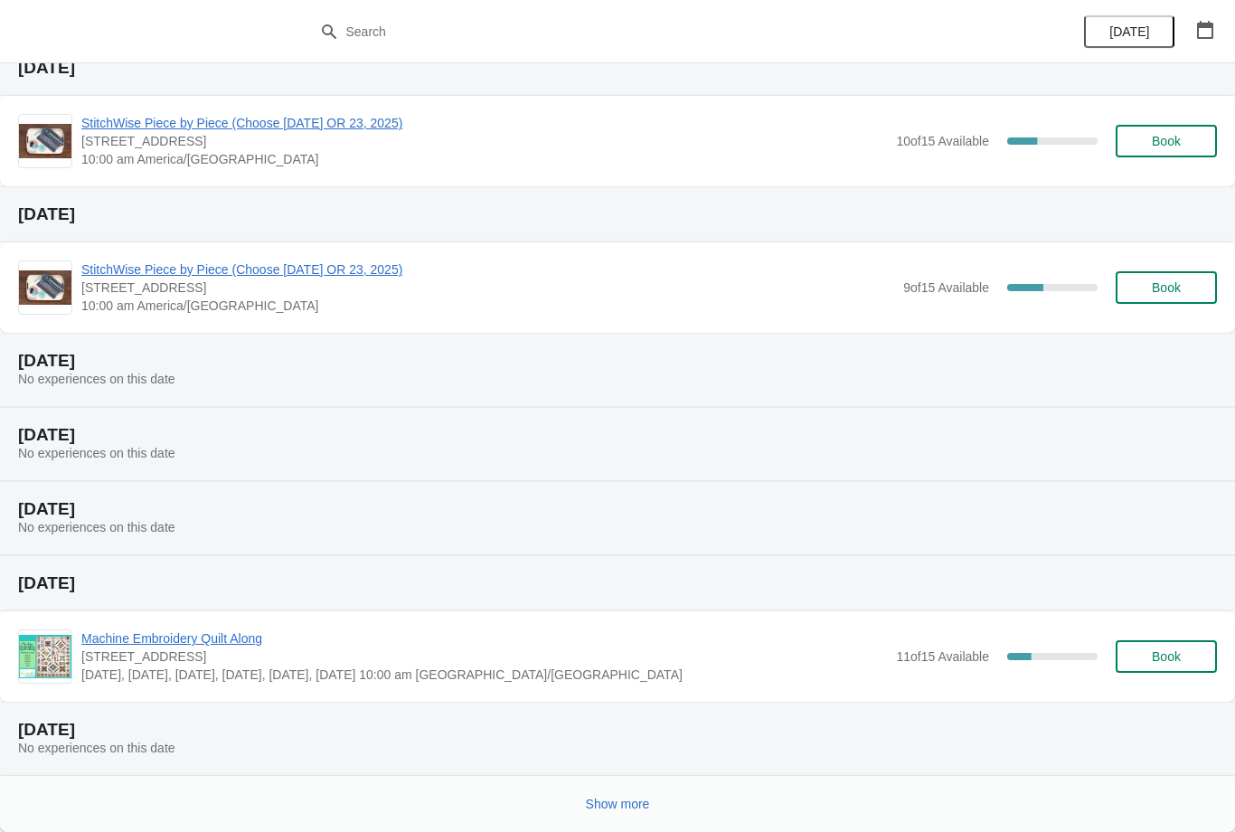
scroll to position [4040, 0]
click at [625, 815] on button "Show more" at bounding box center [617, 803] width 79 height 33
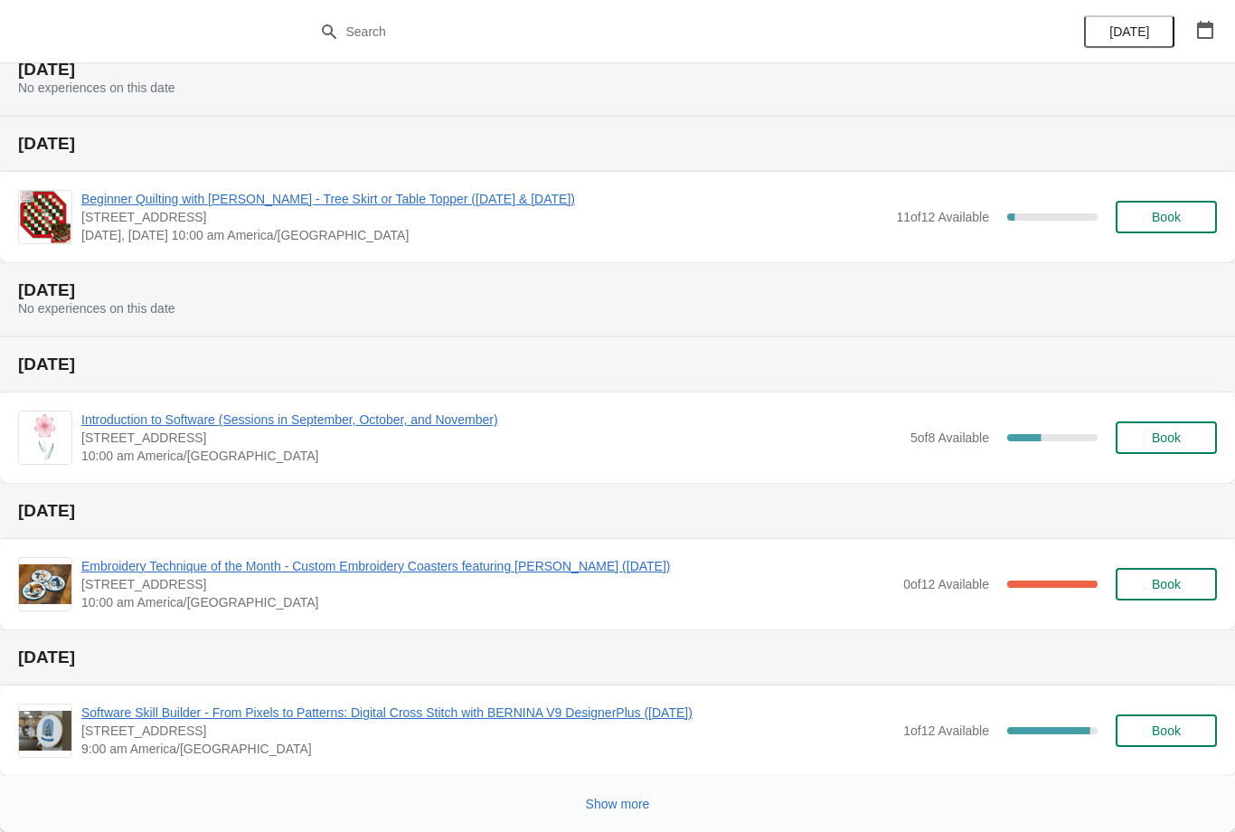
scroll to position [4994, 0]
click at [635, 798] on span "Show more" at bounding box center [618, 803] width 64 height 14
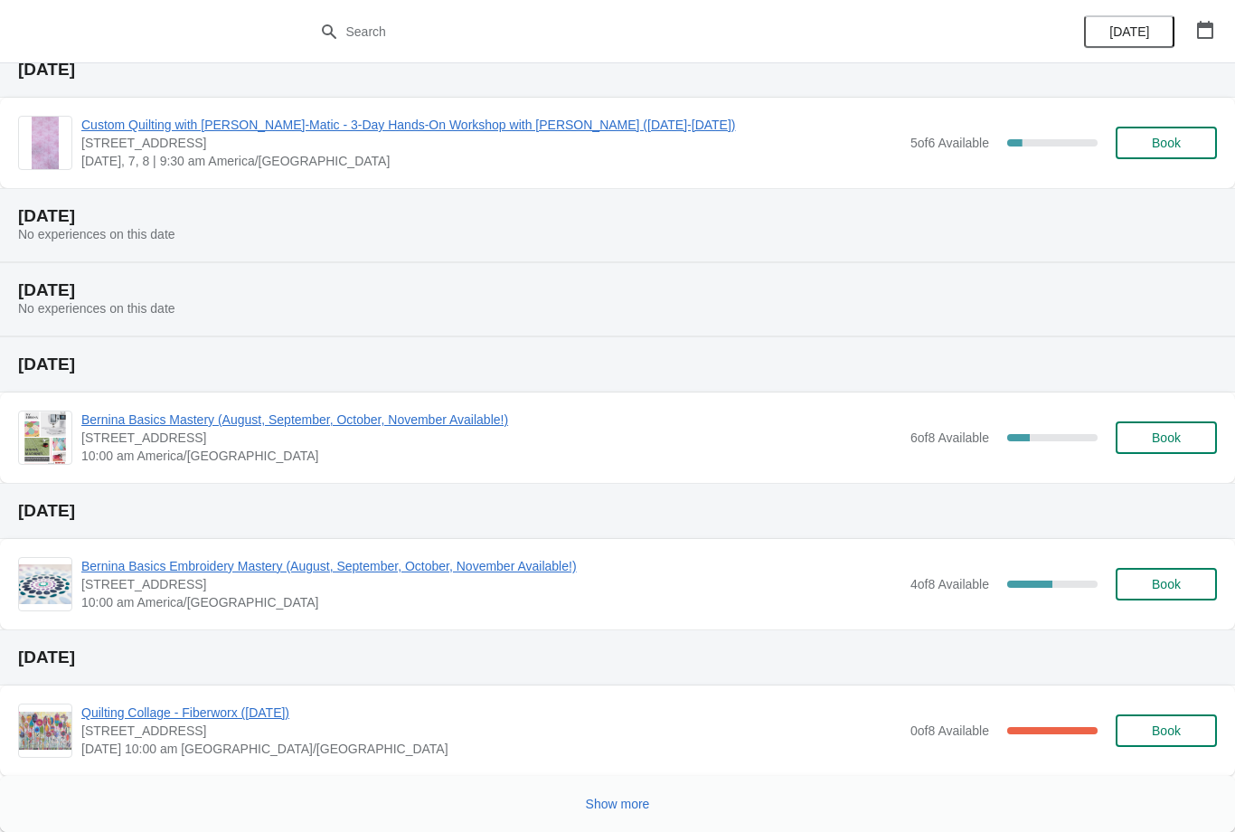
scroll to position [6021, 0]
click at [636, 799] on span "Show more" at bounding box center [618, 803] width 64 height 14
click at [638, 804] on div at bounding box center [610, 797] width 1213 height 37
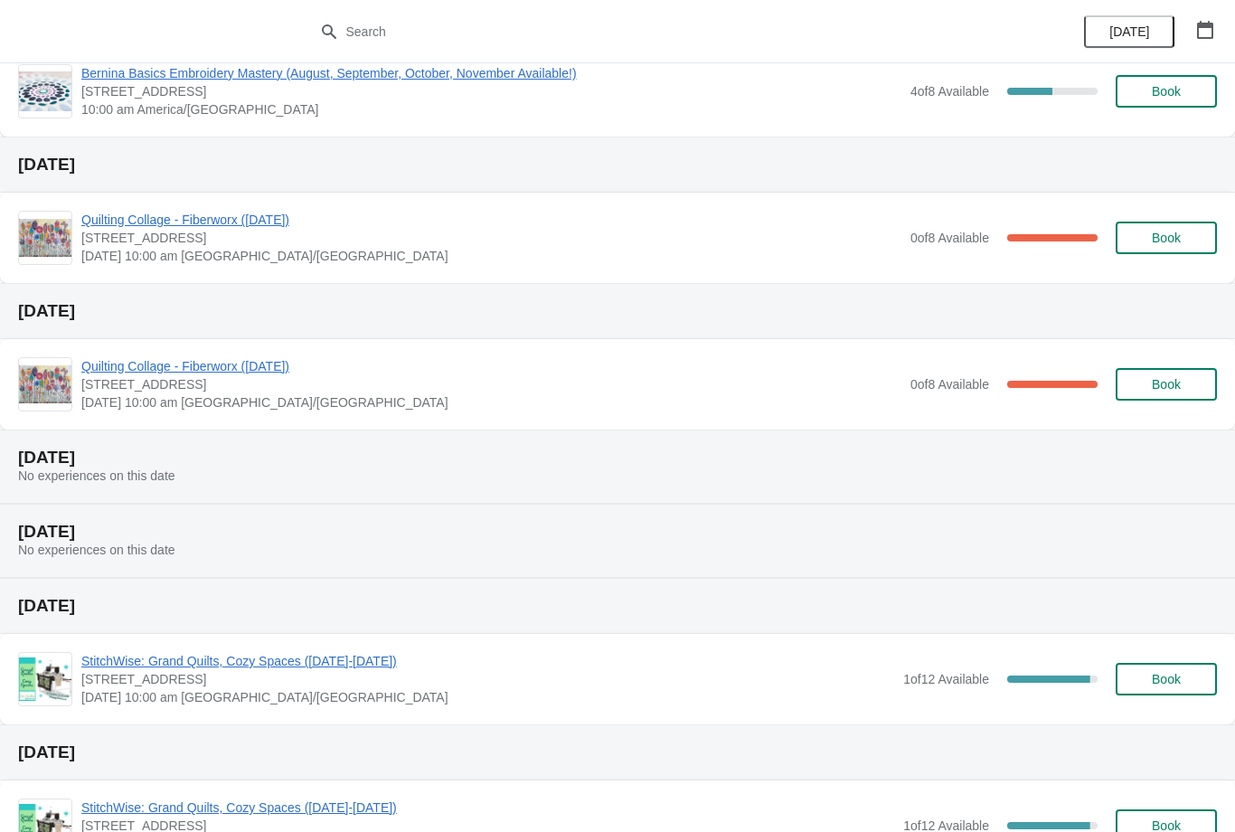
scroll to position [6521, 0]
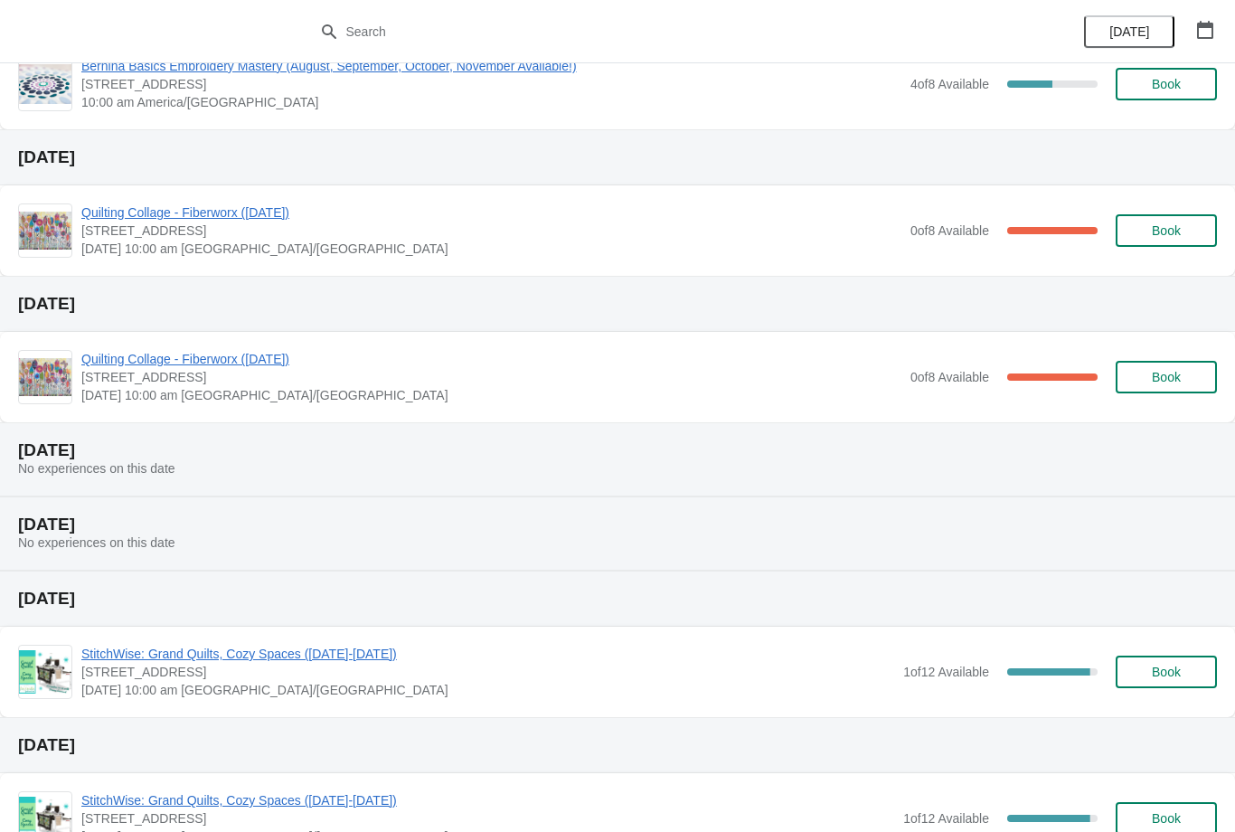
click at [275, 651] on span "StitchWise: Grand Quilts, Cozy Spaces ([DATE]-[DATE])" at bounding box center [487, 653] width 813 height 18
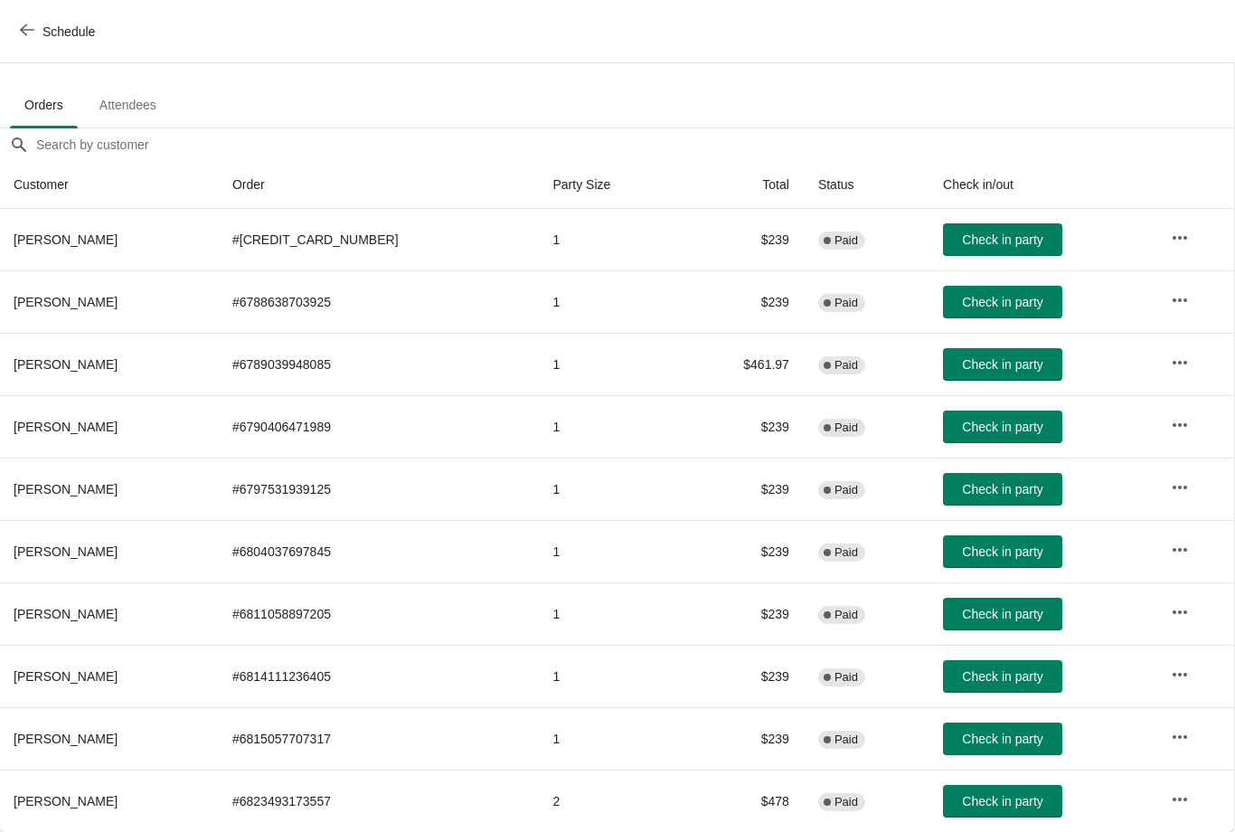
scroll to position [91, 1]
click at [1183, 791] on icon "button" at bounding box center [1180, 799] width 18 height 18
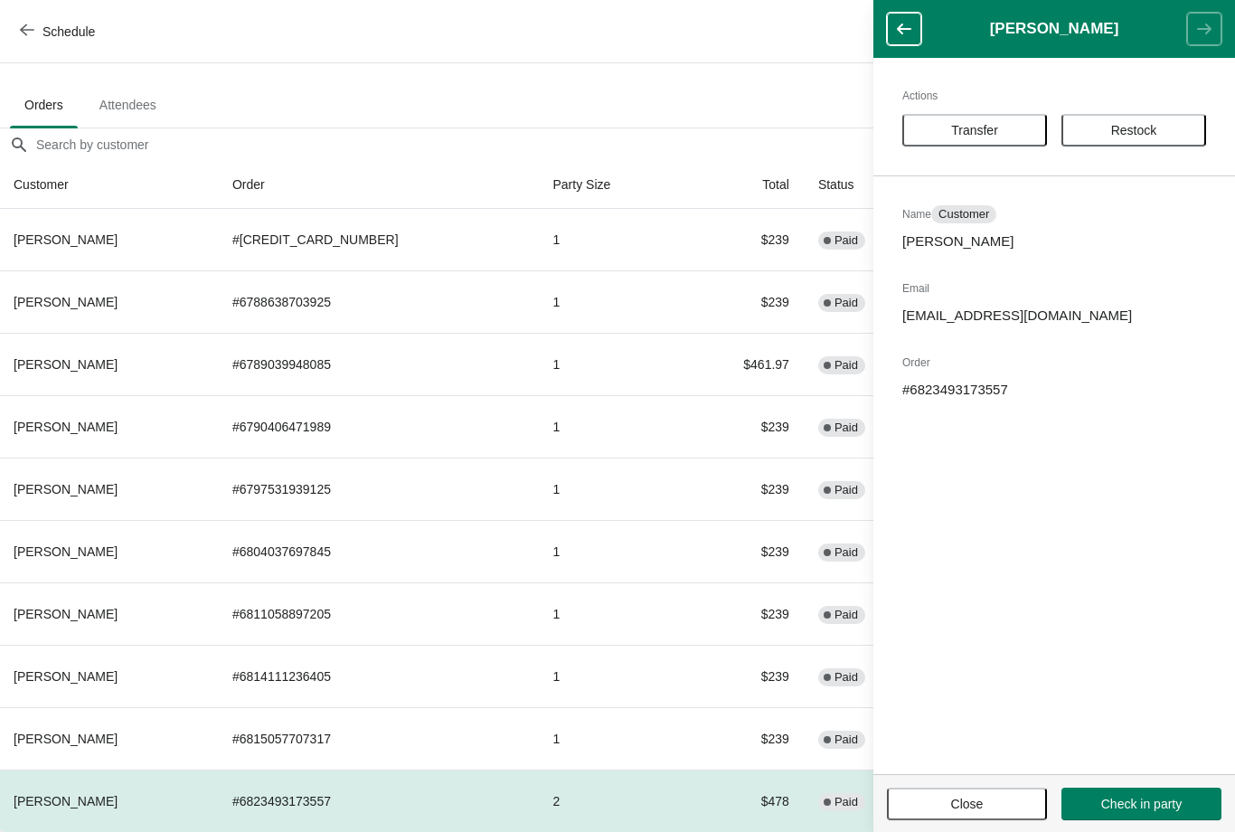
click at [1017, 322] on p "[EMAIL_ADDRESS][DOMAIN_NAME]" at bounding box center [1054, 315] width 304 height 18
click at [1009, 313] on p "[EMAIL_ADDRESS][DOMAIN_NAME]" at bounding box center [1054, 315] width 304 height 18
click at [27, 22] on button "Schedule" at bounding box center [59, 31] width 100 height 33
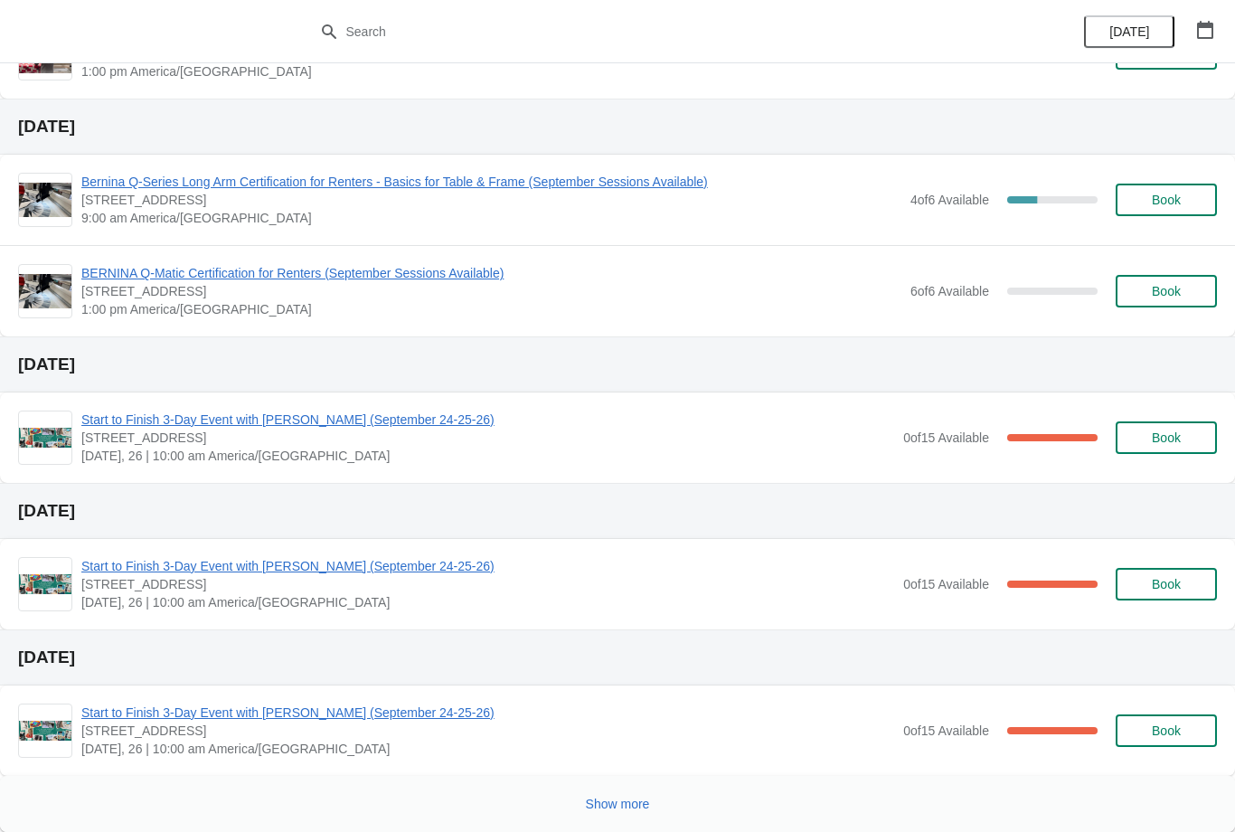
click at [643, 806] on span "Show more" at bounding box center [618, 803] width 64 height 14
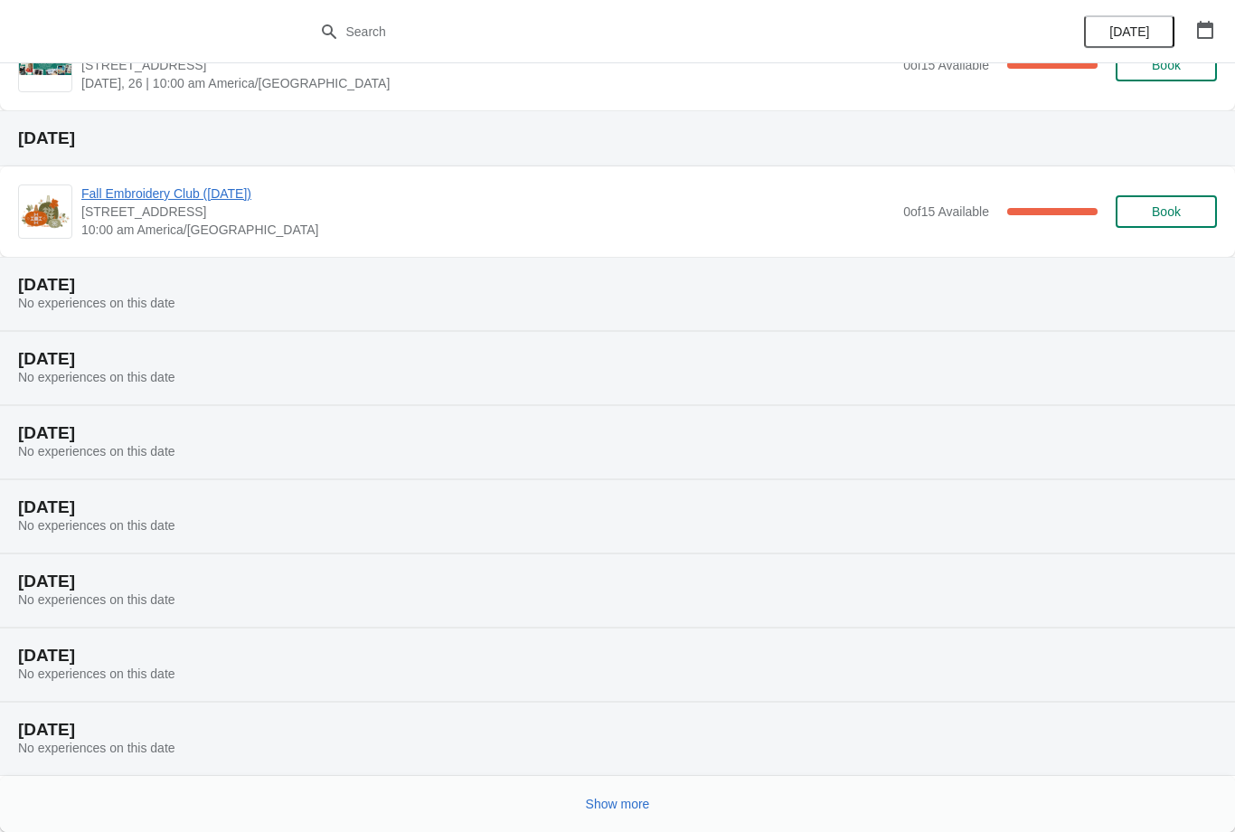
click at [640, 801] on span "Show more" at bounding box center [618, 803] width 64 height 14
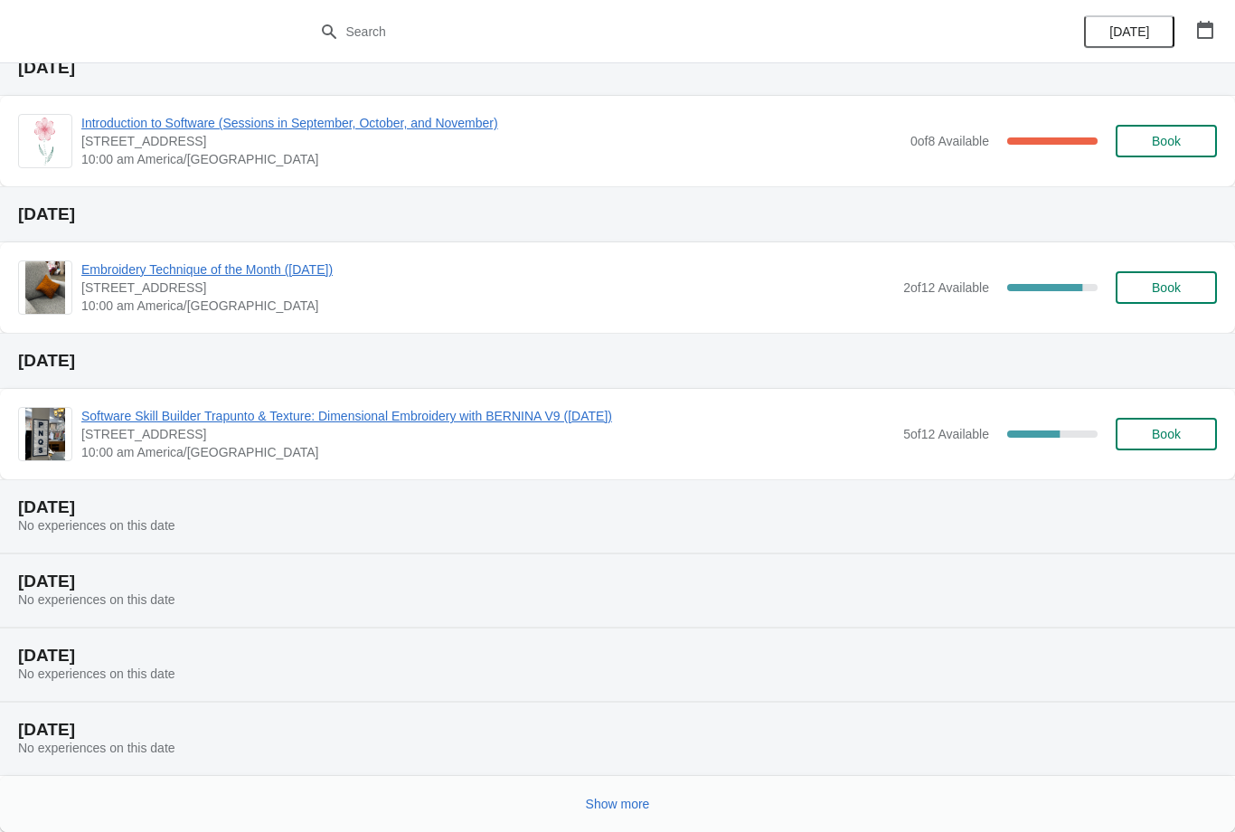
scroll to position [2020, 0]
click at [642, 809] on span "Show more" at bounding box center [618, 803] width 64 height 14
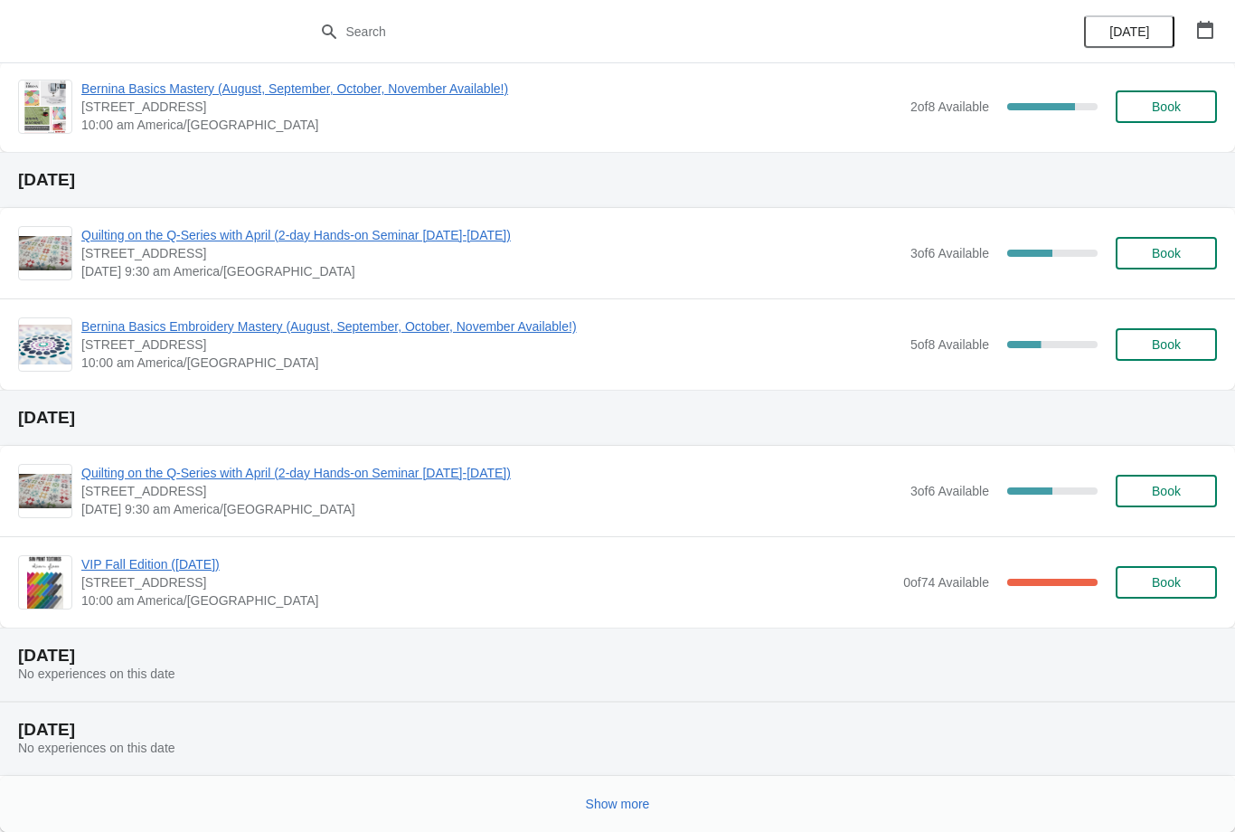
scroll to position [3230, 0]
click at [635, 809] on span "Show more" at bounding box center [618, 803] width 64 height 14
click at [642, 795] on div at bounding box center [610, 797] width 1213 height 37
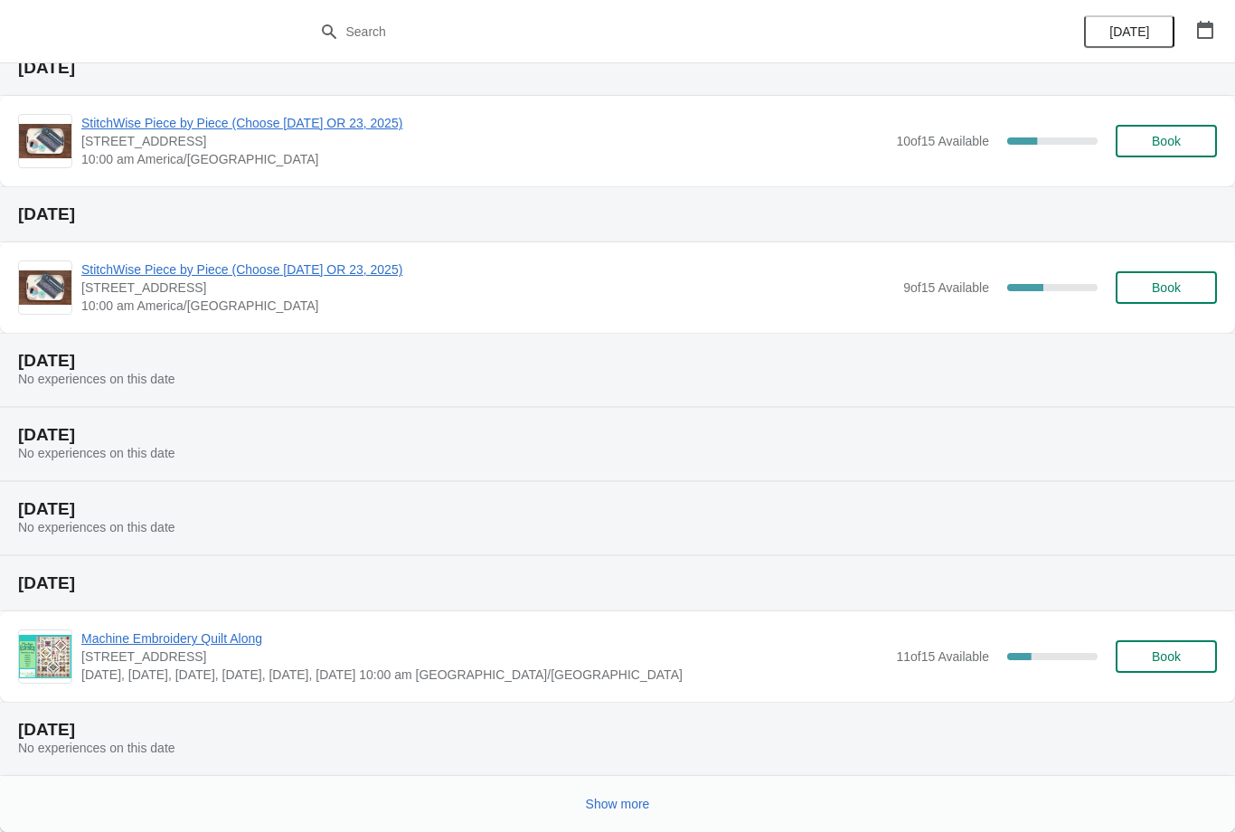
scroll to position [4040, 0]
click at [625, 793] on button "Show more" at bounding box center [617, 803] width 79 height 33
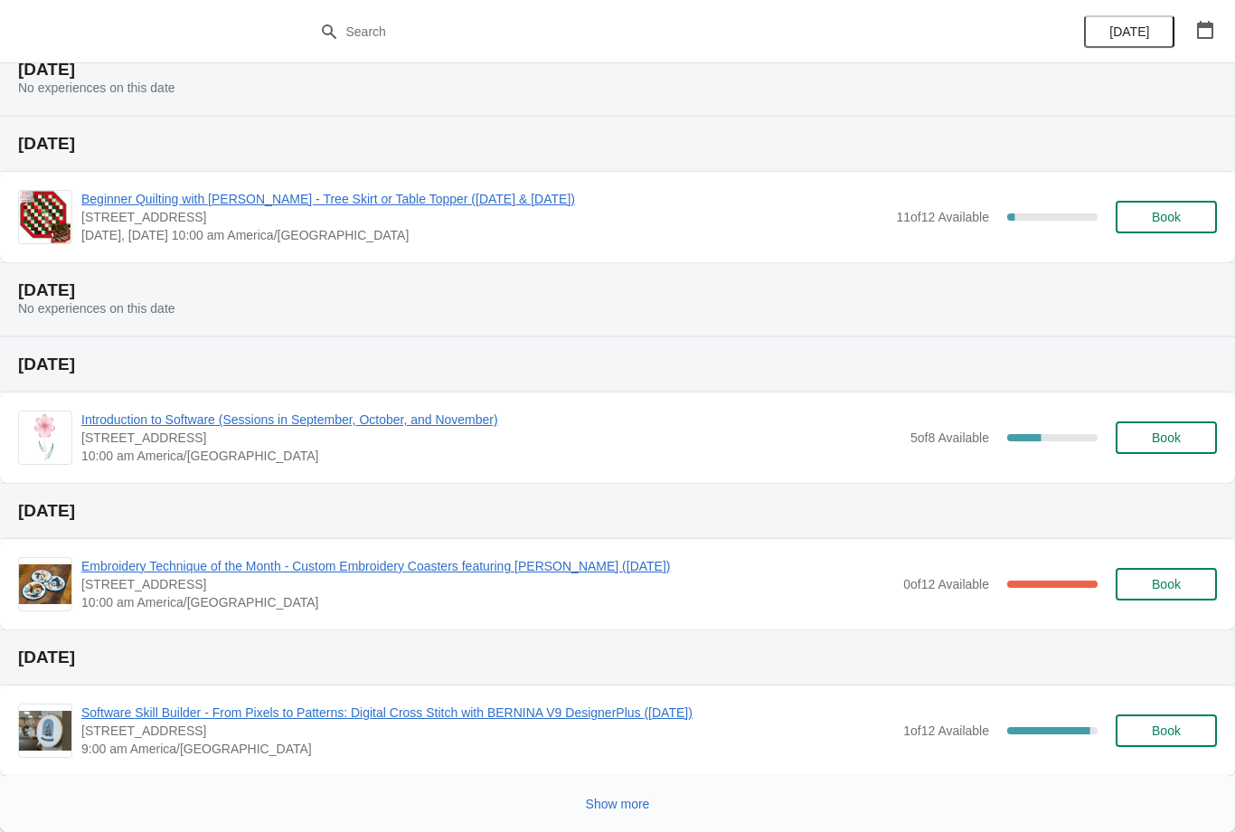
scroll to position [4994, 0]
click at [642, 797] on span "Show more" at bounding box center [618, 803] width 64 height 14
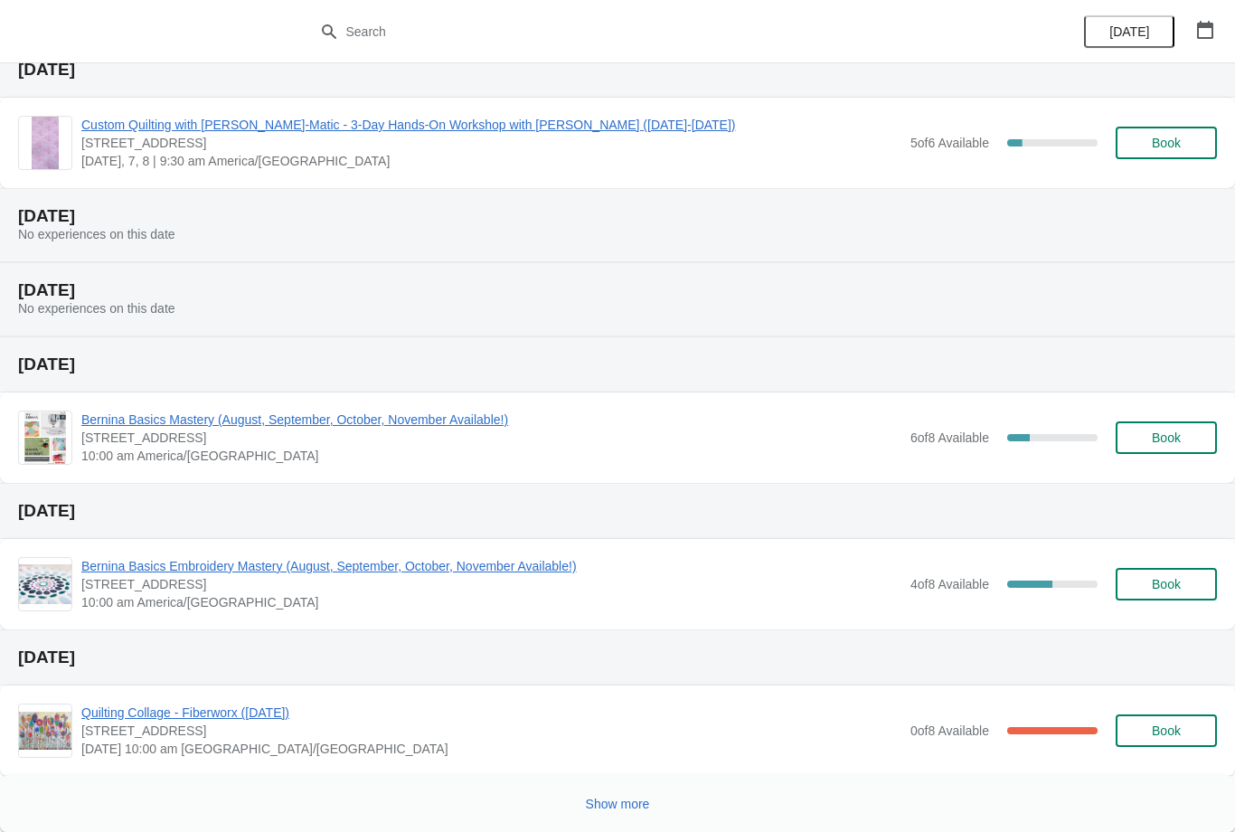
scroll to position [6021, 0]
click at [636, 802] on span "Show more" at bounding box center [618, 803] width 64 height 14
click at [639, 801] on div at bounding box center [610, 797] width 1213 height 37
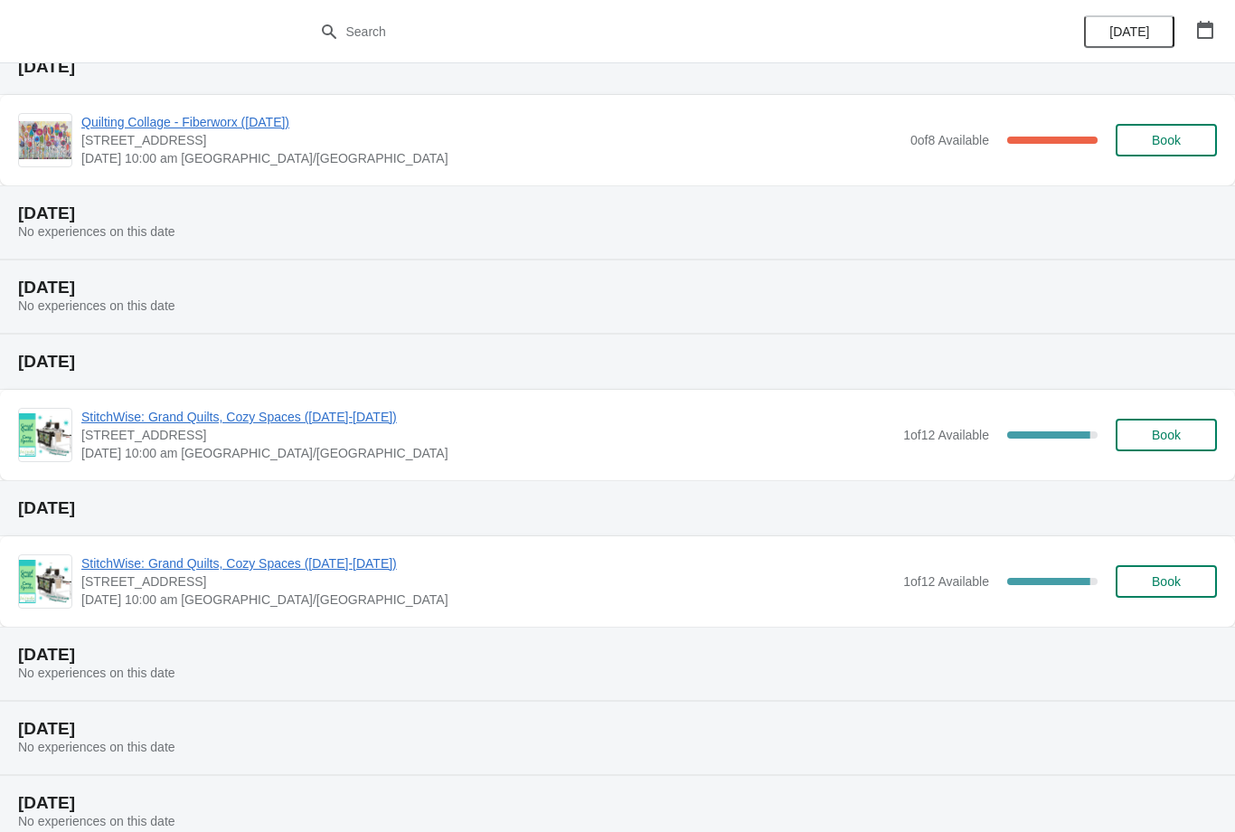
scroll to position [6756, 0]
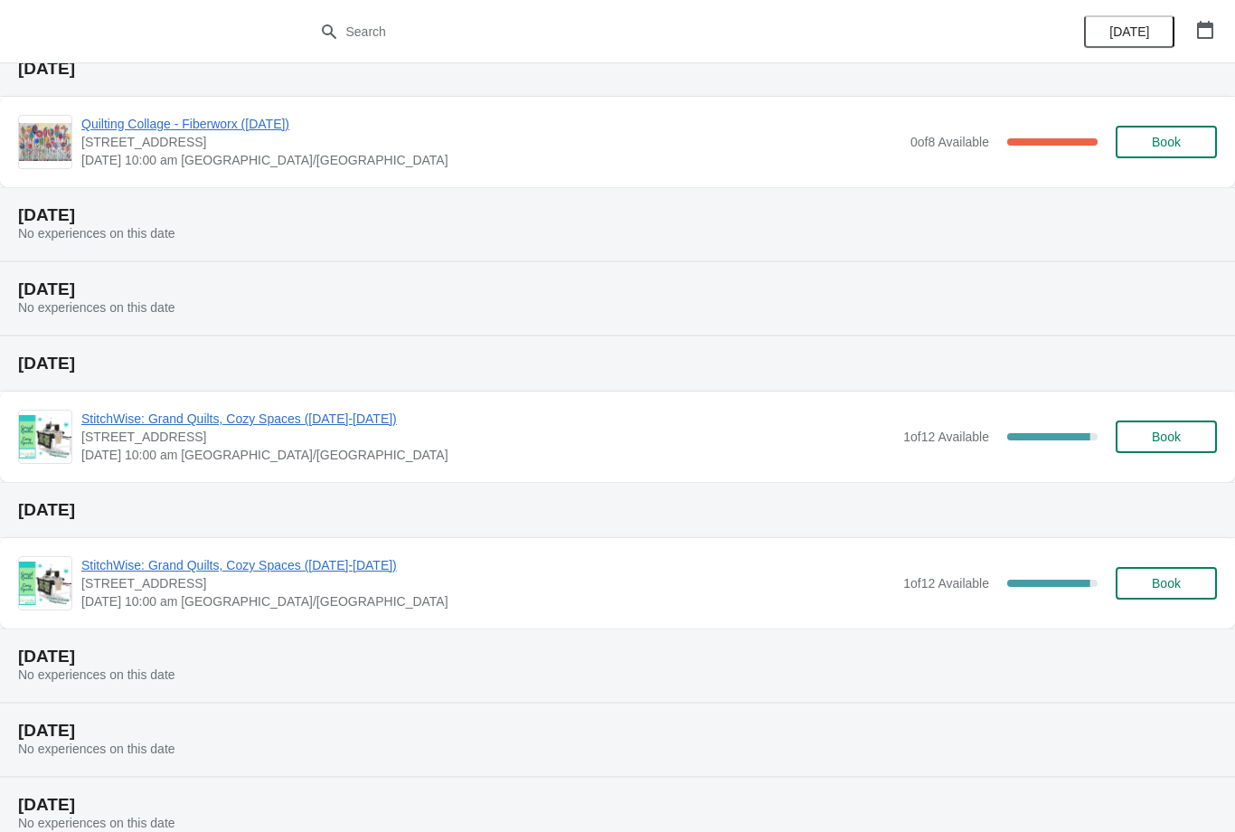
click at [748, 667] on div "[DATE] No experiences on this date" at bounding box center [617, 665] width 1235 height 74
click at [438, 425] on span "StitchWise: Grand Quilts, Cozy Spaces ([DATE]-[DATE])" at bounding box center [487, 418] width 813 height 18
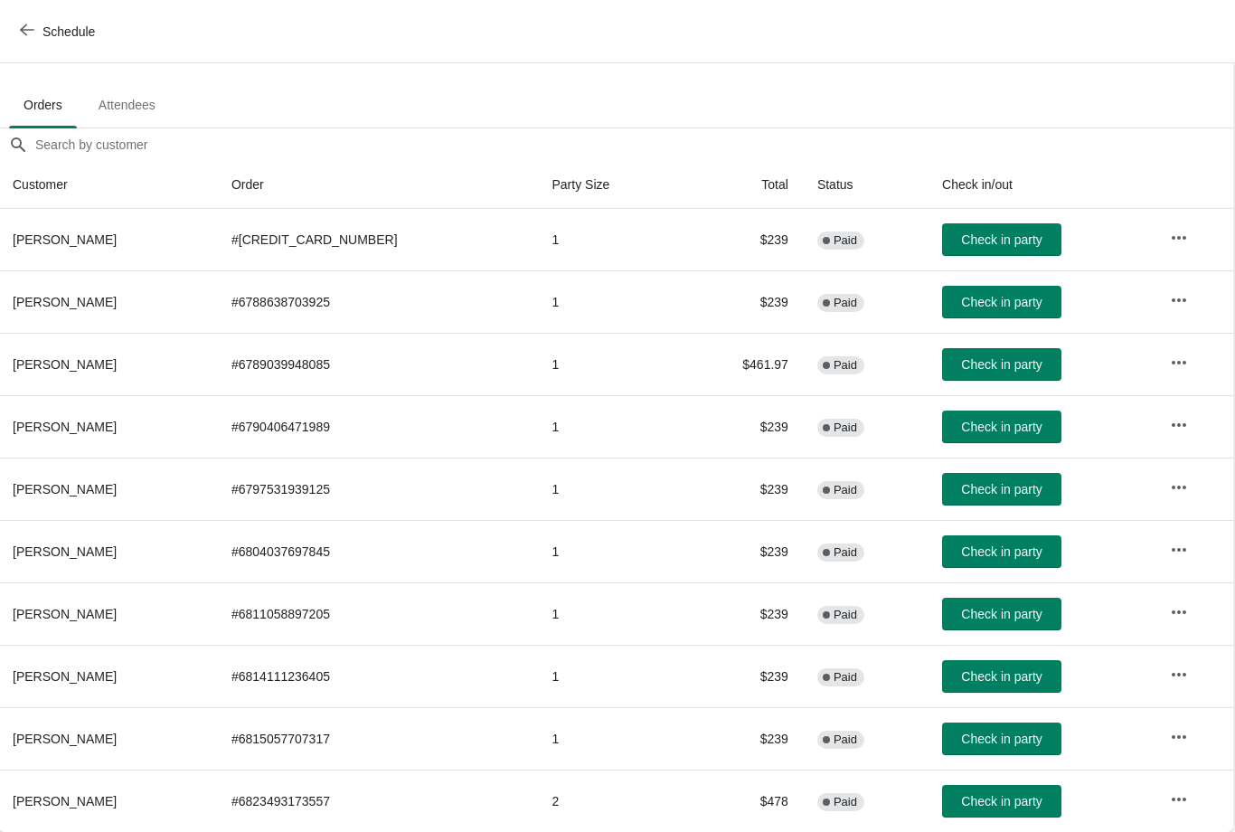
scroll to position [91, 1]
click at [1188, 800] on icon "button" at bounding box center [1180, 799] width 18 height 18
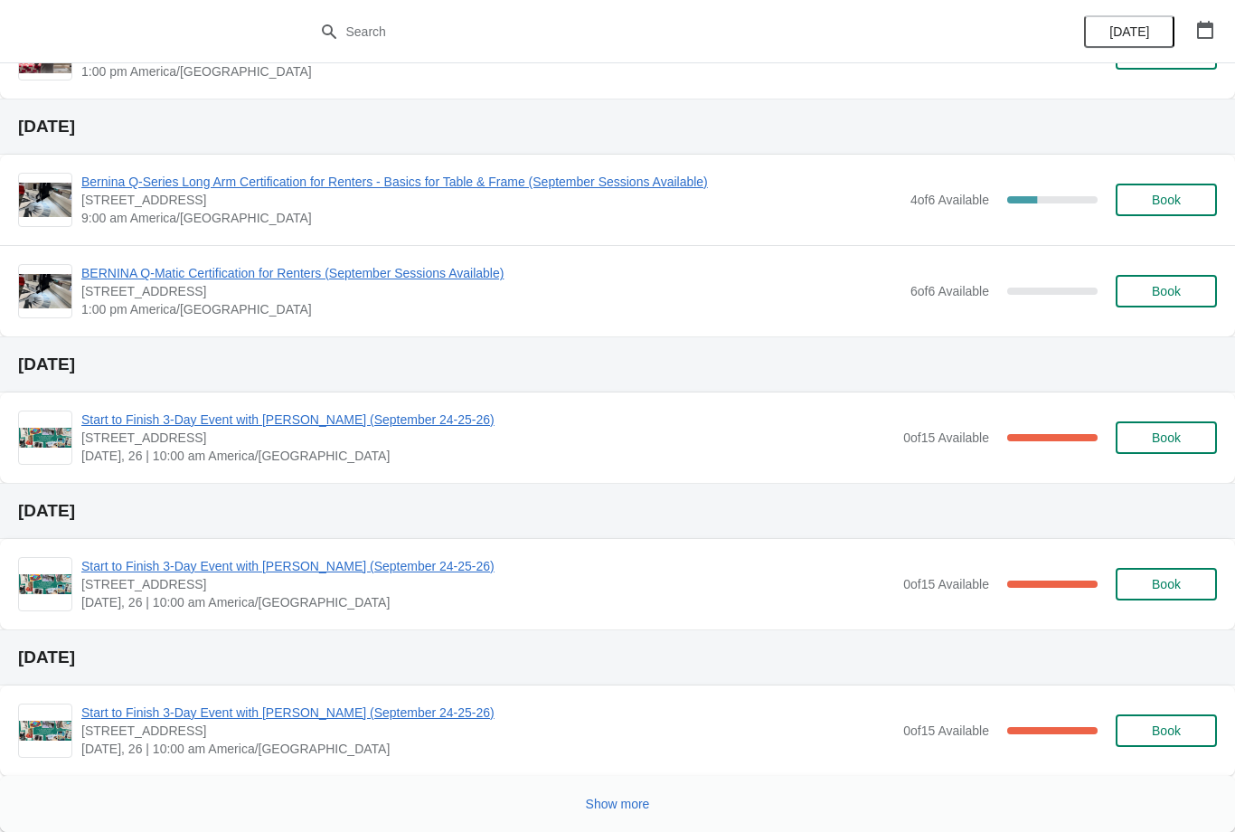
scroll to position [545, 0]
click at [641, 796] on span "Show more" at bounding box center [618, 803] width 64 height 14
click at [642, 795] on div at bounding box center [610, 797] width 1213 height 37
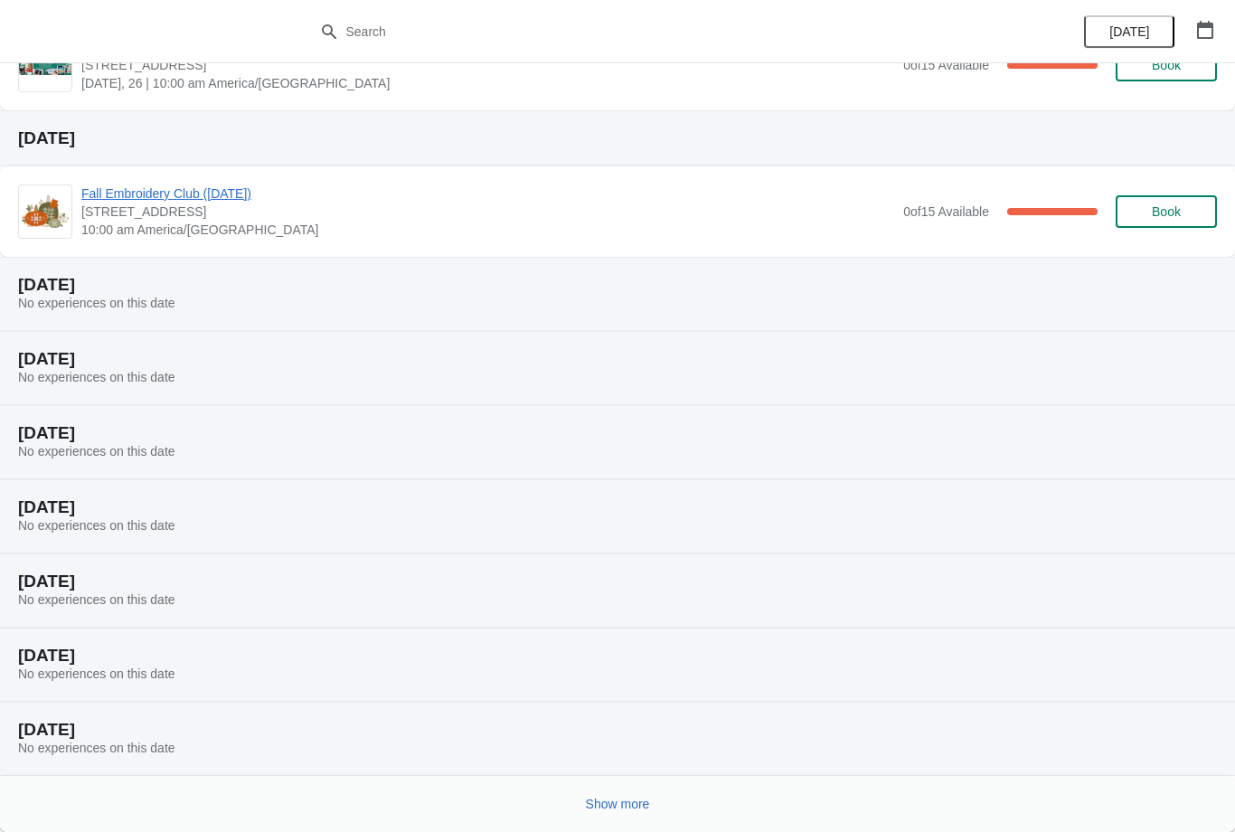
scroll to position [1210, 0]
click at [640, 797] on span "Show more" at bounding box center [618, 803] width 64 height 14
click at [640, 795] on div at bounding box center [610, 797] width 1213 height 37
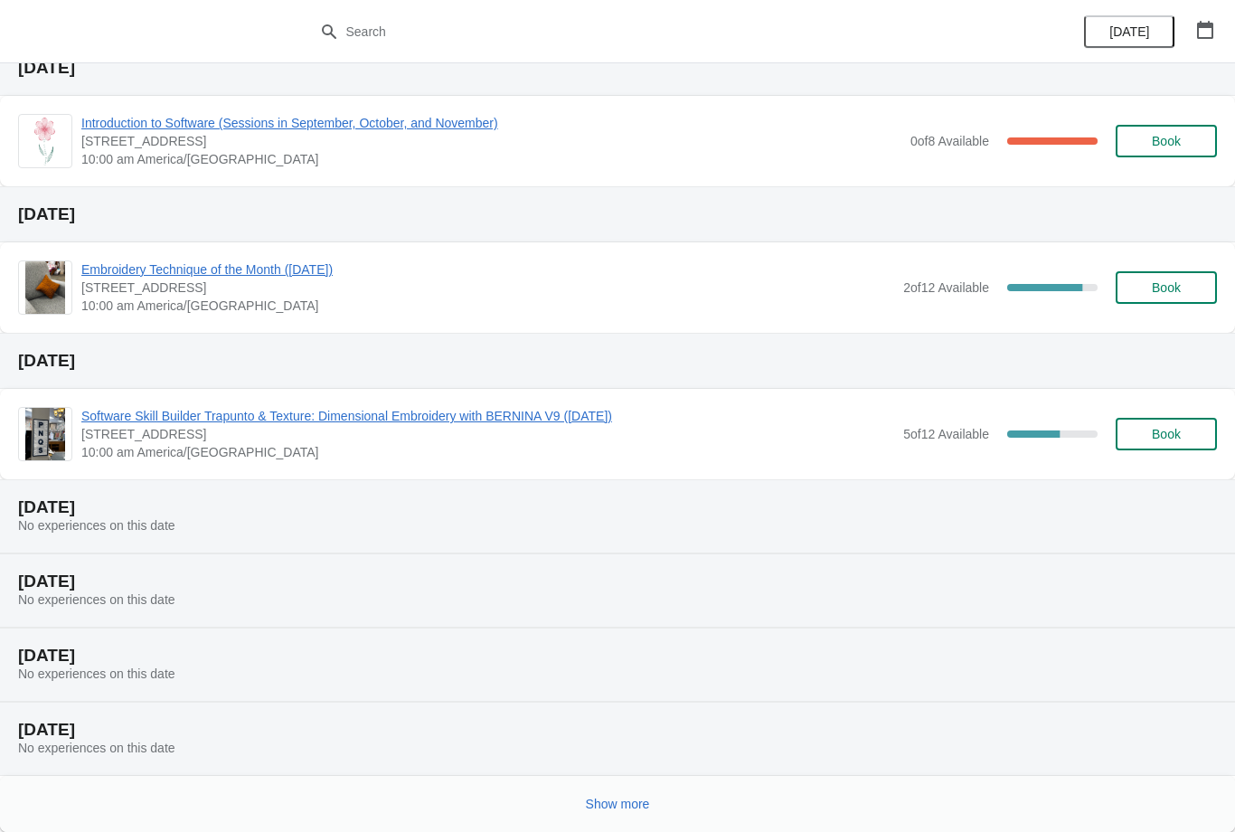
scroll to position [2020, 0]
click at [638, 797] on span "Show more" at bounding box center [618, 803] width 64 height 14
click at [635, 795] on div at bounding box center [610, 797] width 1213 height 37
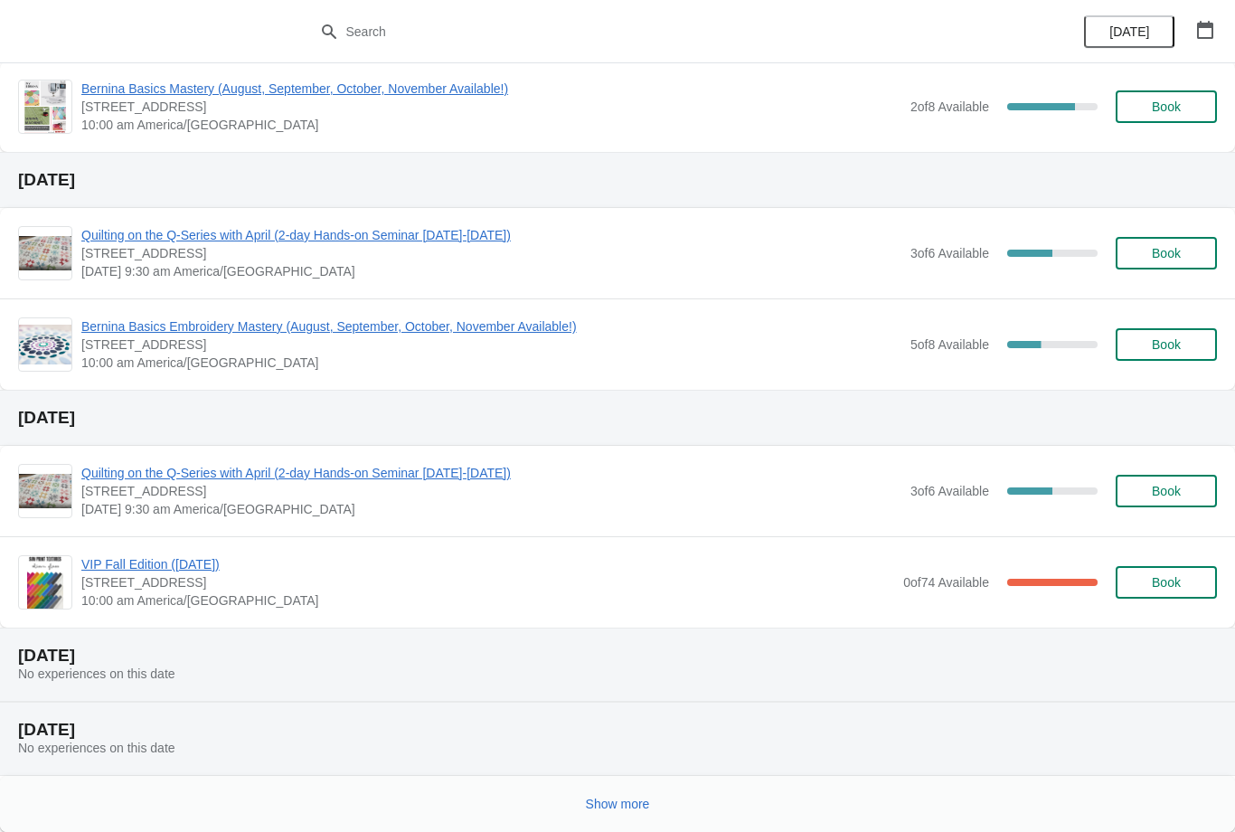
scroll to position [3230, 0]
click at [639, 795] on button "Show more" at bounding box center [617, 803] width 79 height 33
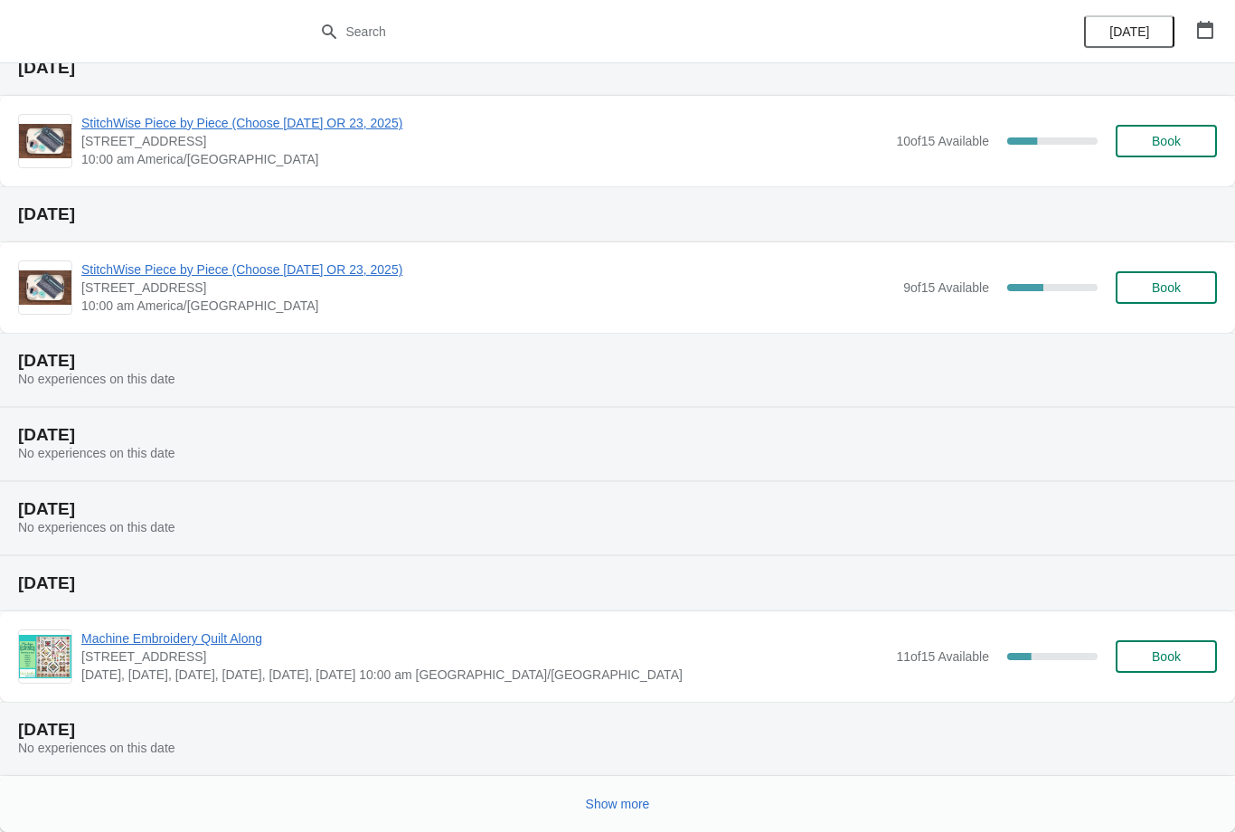
scroll to position [4040, 0]
click at [624, 801] on span "Show more" at bounding box center [618, 803] width 64 height 14
click at [628, 796] on div at bounding box center [610, 797] width 1213 height 37
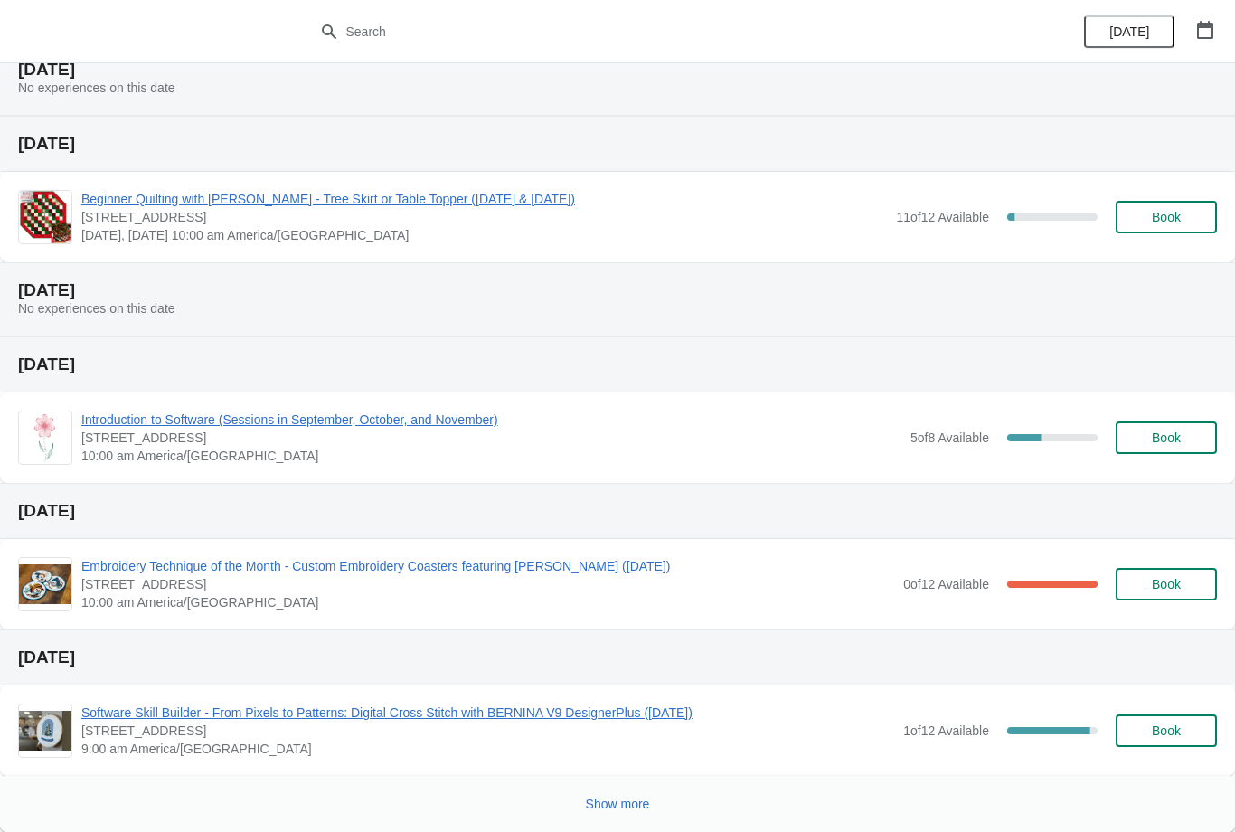
scroll to position [4994, 0]
click at [636, 800] on span "Show more" at bounding box center [618, 803] width 64 height 14
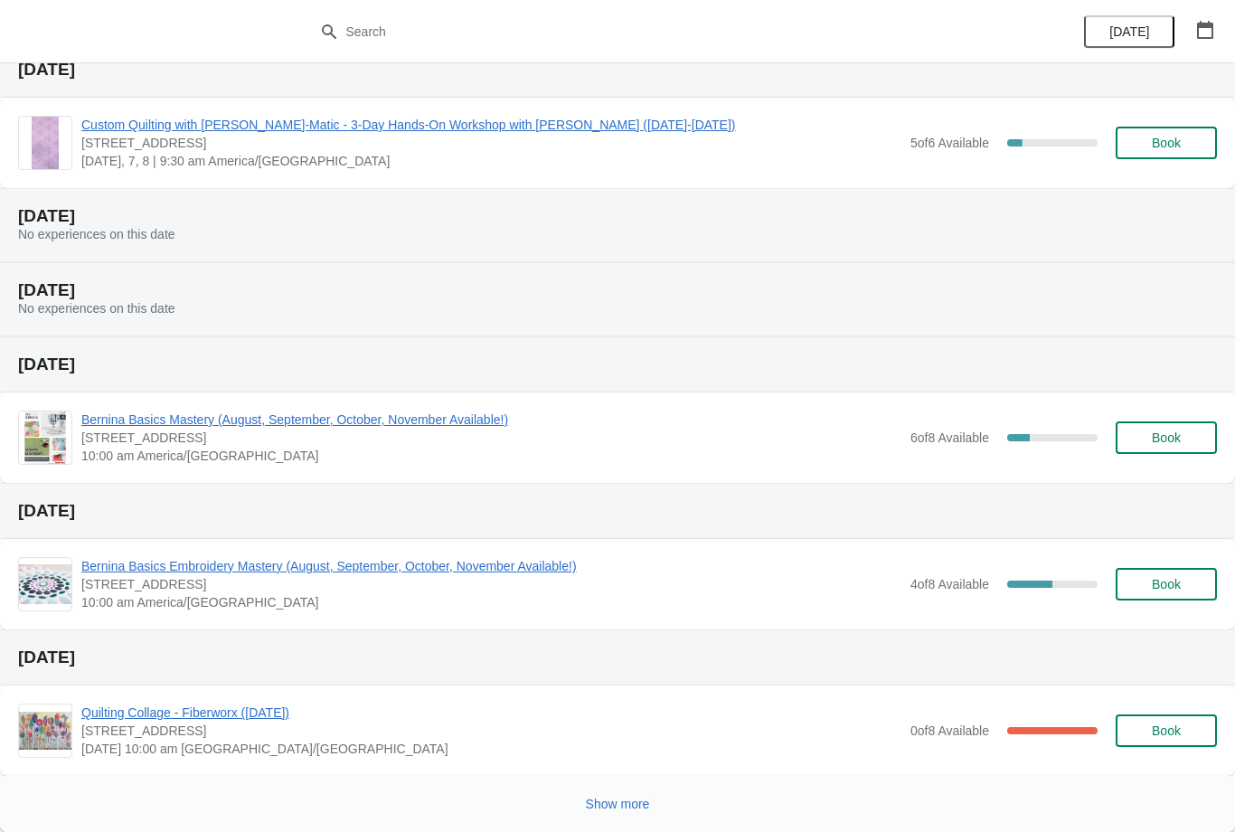
scroll to position [6021, 0]
click at [644, 802] on span "Show more" at bounding box center [618, 803] width 64 height 14
click at [639, 803] on div at bounding box center [610, 797] width 1213 height 37
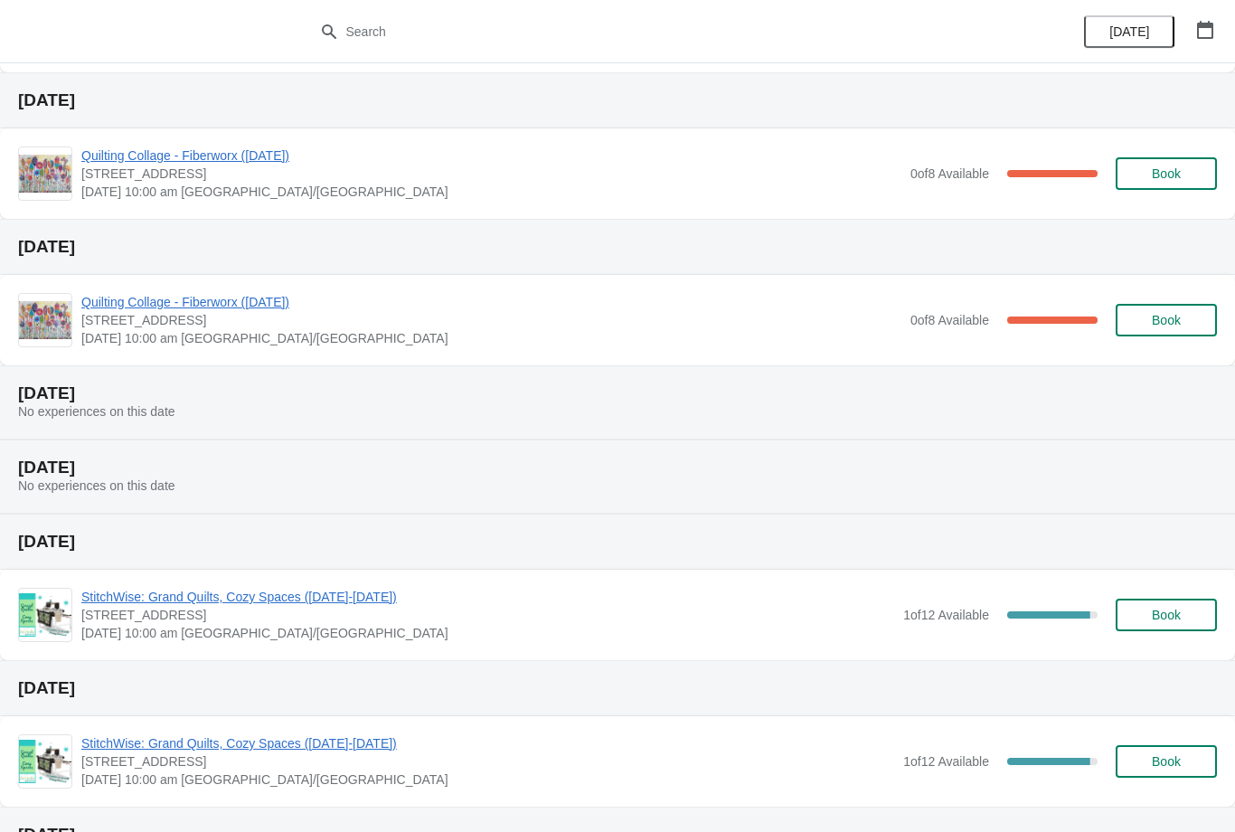
scroll to position [6598, 0]
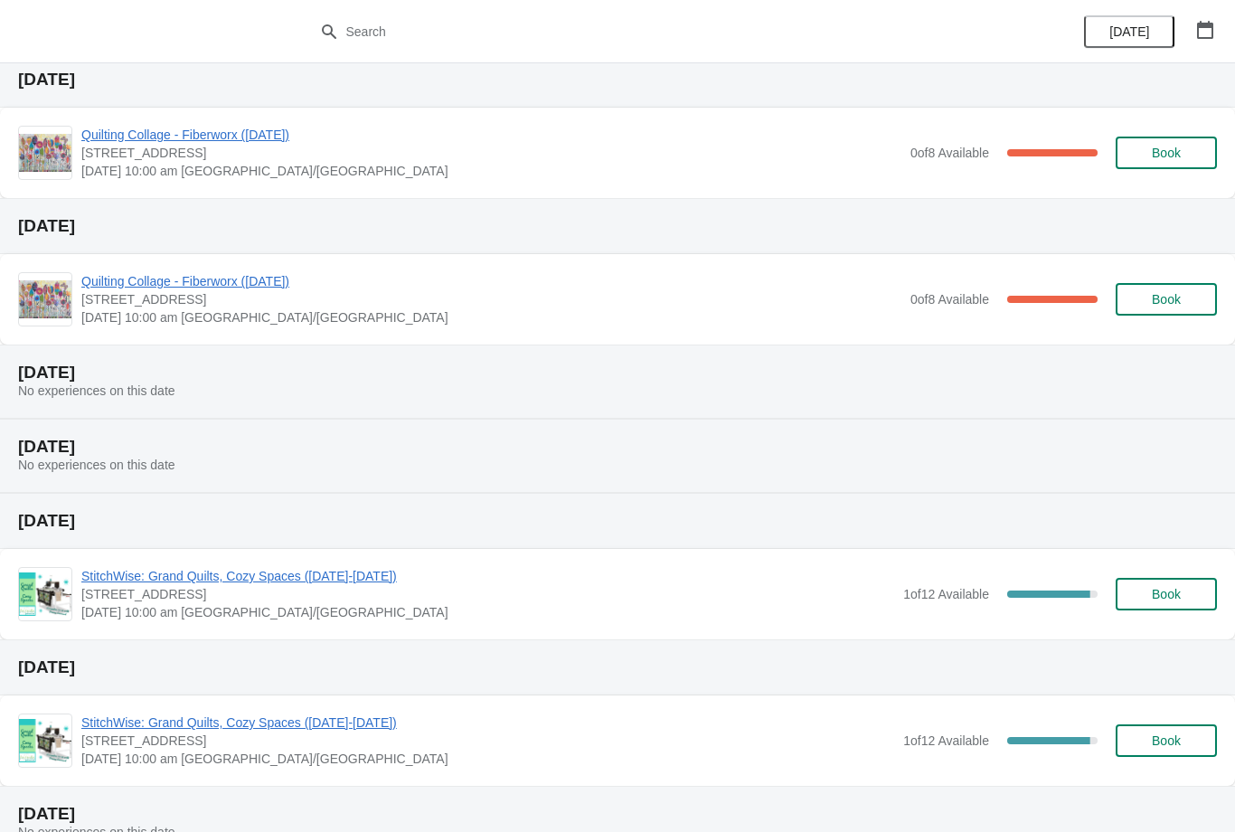
click at [424, 578] on span "StitchWise: Grand Quilts, Cozy Spaces ([DATE]-[DATE])" at bounding box center [487, 576] width 813 height 18
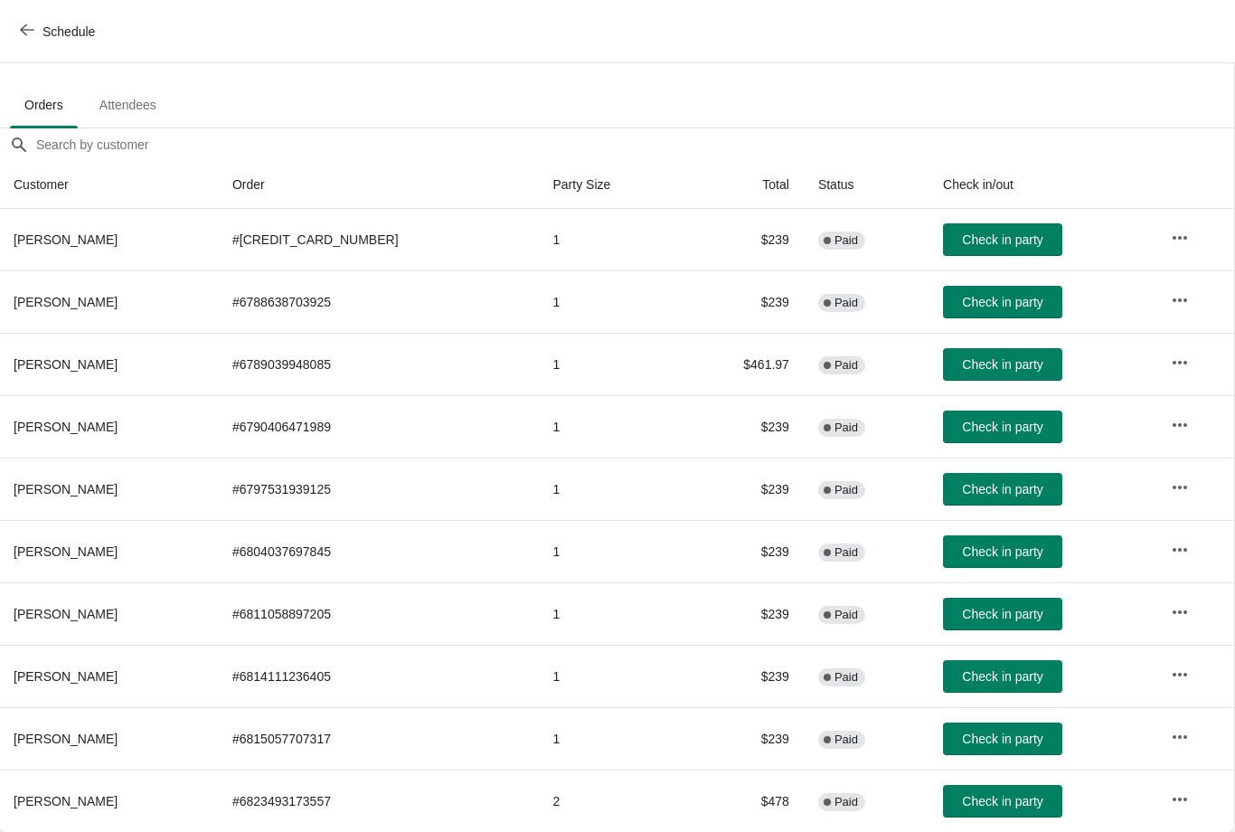
scroll to position [91, 1]
